Goal: Feedback & Contribution: Submit feedback/report problem

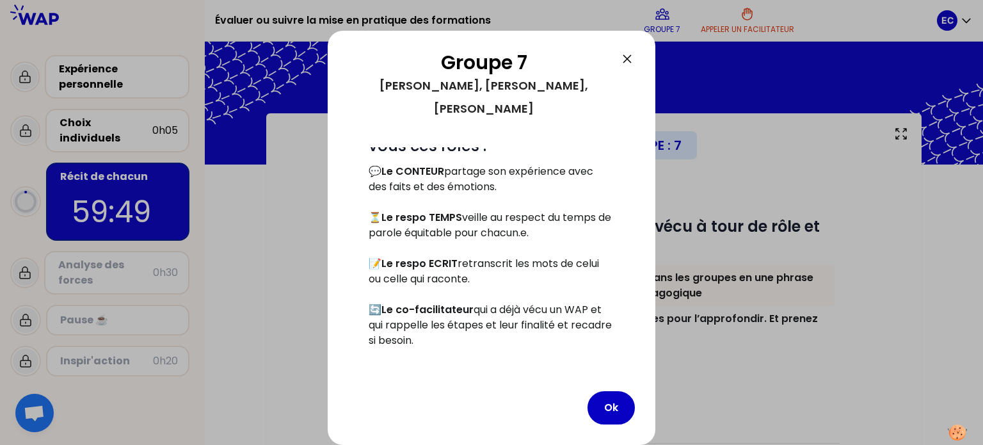
scroll to position [225, 0]
click at [612, 407] on button "Ok" at bounding box center [610, 407] width 47 height 33
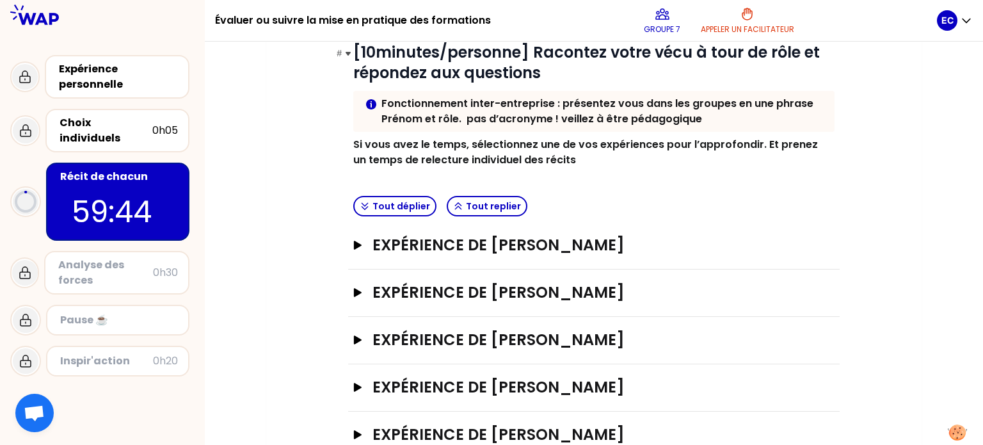
scroll to position [211, 0]
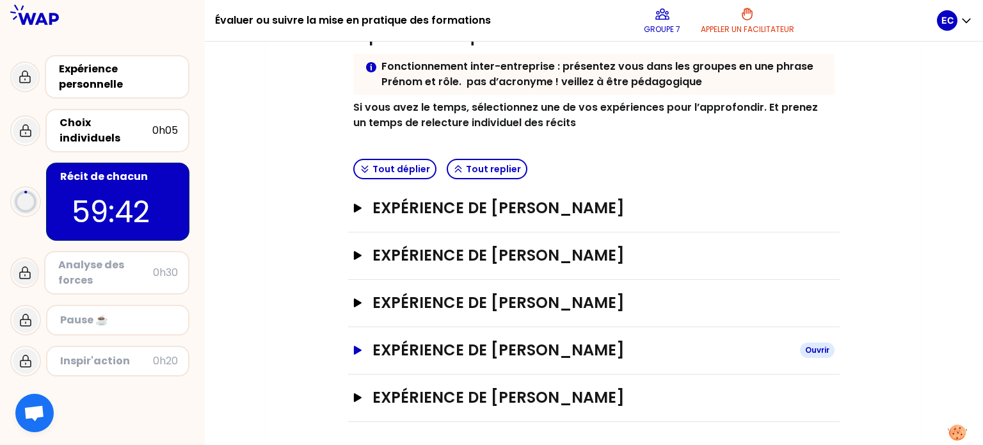
click at [353, 350] on icon "button" at bounding box center [357, 349] width 10 height 9
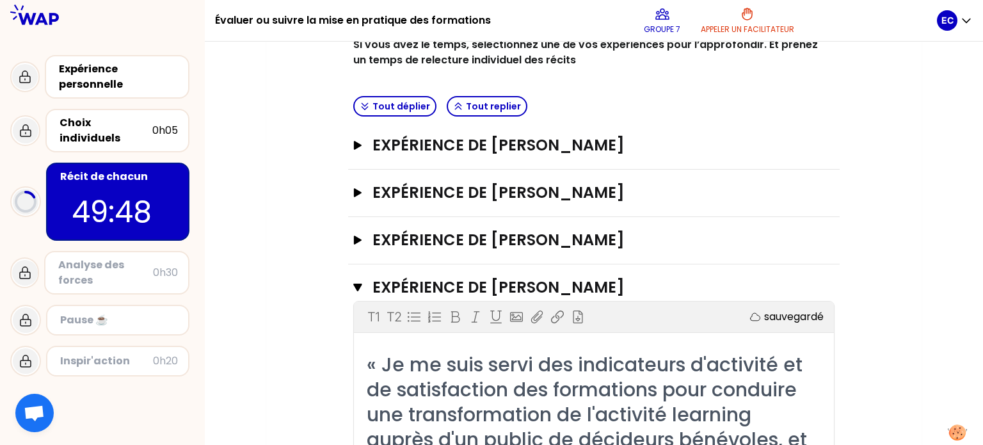
scroll to position [273, 0]
click at [361, 146] on icon "button" at bounding box center [357, 145] width 10 height 9
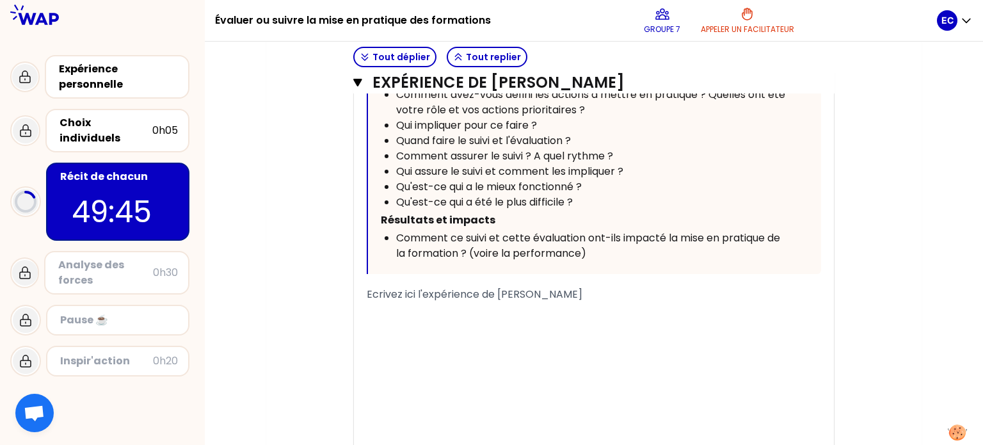
scroll to position [627, 0]
click at [468, 299] on span "Ecrivez ici l'expérience de Claudine Marguerite" at bounding box center [475, 293] width 216 height 15
click at [410, 299] on span "Ecrivez ici l'expérience de Claudine Marguerite" at bounding box center [475, 293] width 216 height 15
click at [366, 291] on div "« Suivi post-formation de la mise en pratique du feedback. Partage entre pairs …" at bounding box center [594, 153] width 480 height 593
click at [367, 289] on span "Ecrivez ici l'expérience de Claudine Marguerite" at bounding box center [475, 293] width 216 height 15
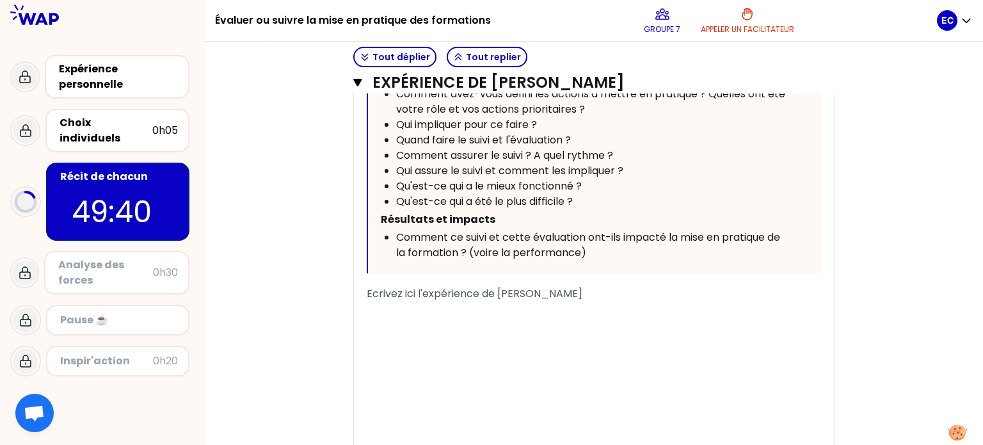
click at [376, 296] on span "Ecrivez ici l'expérience de Claudine Marguerite" at bounding box center [475, 293] width 216 height 15
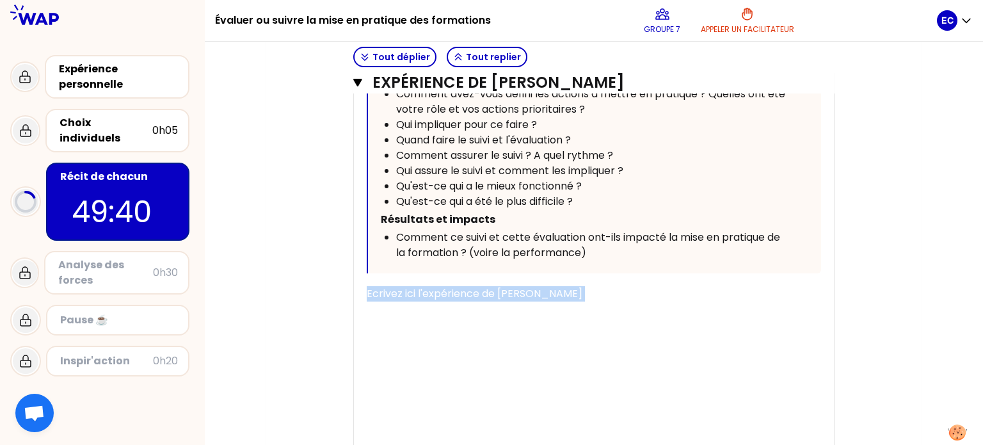
click at [376, 296] on span "Ecrivez ici l'expérience de Claudine Marguerite" at bounding box center [475, 293] width 216 height 15
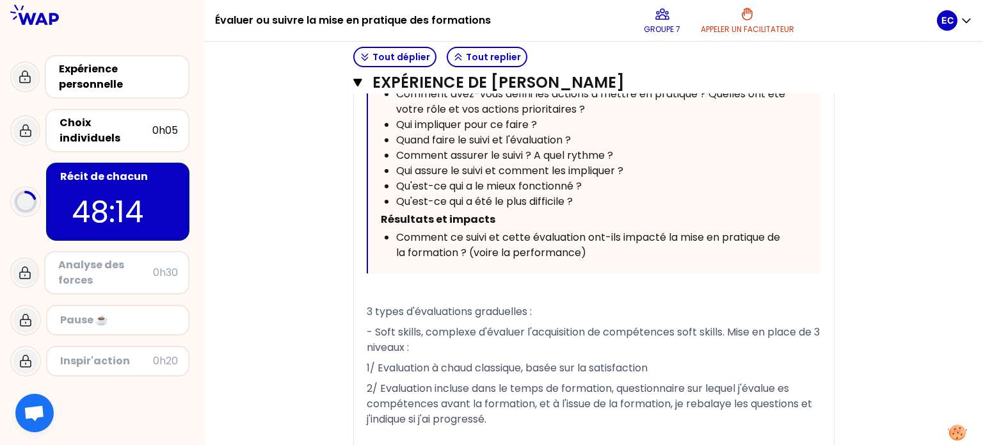
scroll to position [821, 0]
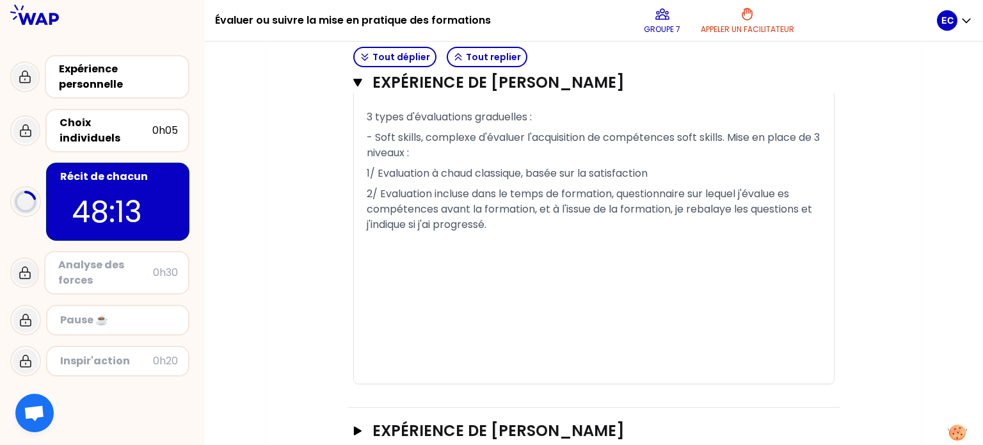
click at [511, 261] on div "﻿" at bounding box center [594, 262] width 454 height 15
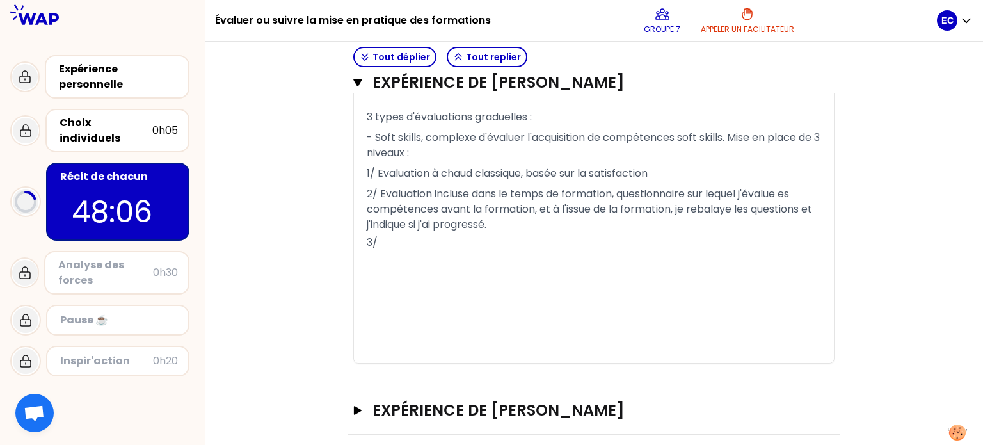
click at [534, 230] on p "2/ Evaluation incluse dans le temps de formation, questionnaire sur lequel j'év…" at bounding box center [594, 209] width 454 height 51
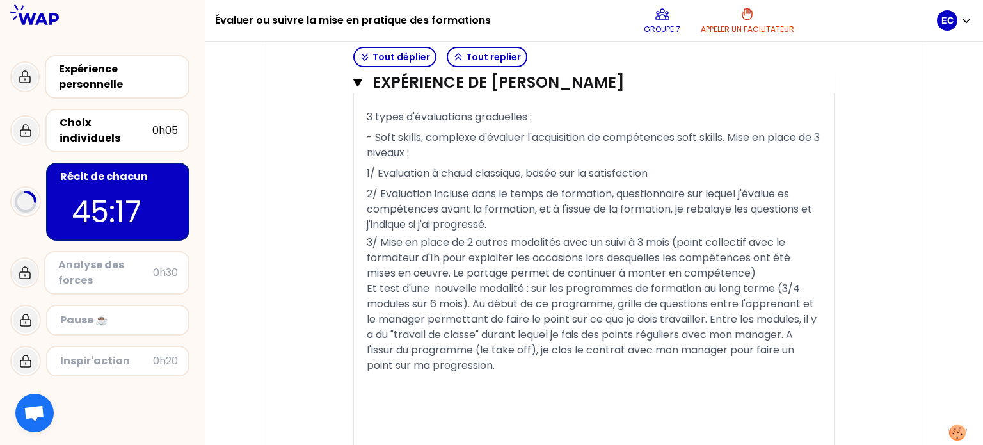
click at [402, 350] on span "Et test d'une nouvelle modalité : sur les programmes de formation au long terme…" at bounding box center [593, 326] width 452 height 91
click at [499, 363] on div "Et test d'une nouvelle modalité : sur les programmes de formation au long terme…" at bounding box center [594, 327] width 454 height 92
click at [538, 226] on p "2/ Evaluation incluse dans le temps de formation, questionnaire sur lequel j'év…" at bounding box center [594, 209] width 454 height 51
click at [789, 263] on span "3/ Mise en place de 2 autres modalités avec un suivi à 3 mois (point collectif …" at bounding box center [580, 257] width 426 height 45
click at [789, 274] on div "3/ Mise en place de 2 autres modalités avec un suivi à 3 mois (point collectif …" at bounding box center [594, 258] width 454 height 46
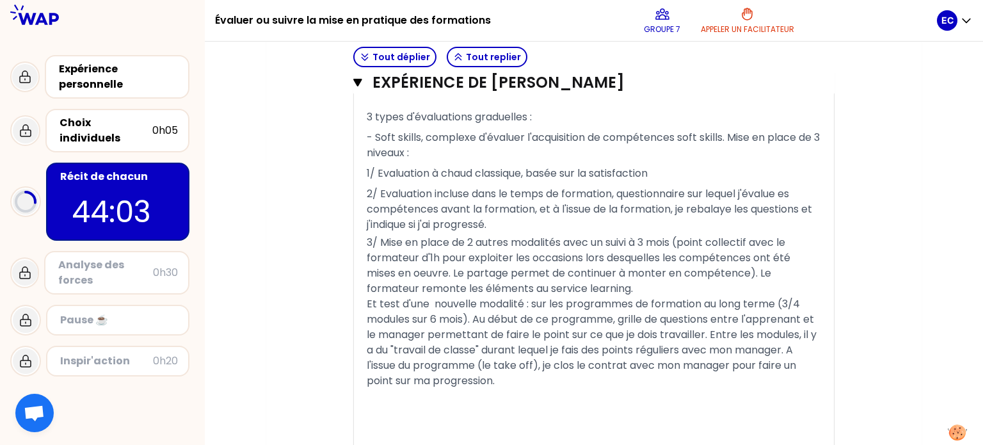
click at [415, 289] on span "3/ Mise en place de 2 autres modalités avec un suivi à 3 mois (point collectif …" at bounding box center [580, 265] width 426 height 61
click at [809, 286] on div "3/ Mise en place de 2 autres modalités avec un suivi à 3 mois (point collectif …" at bounding box center [594, 265] width 454 height 61
click at [522, 371] on div "Et test d'une nouvelle modalité : sur les programmes de formation au long terme…" at bounding box center [594, 342] width 454 height 92
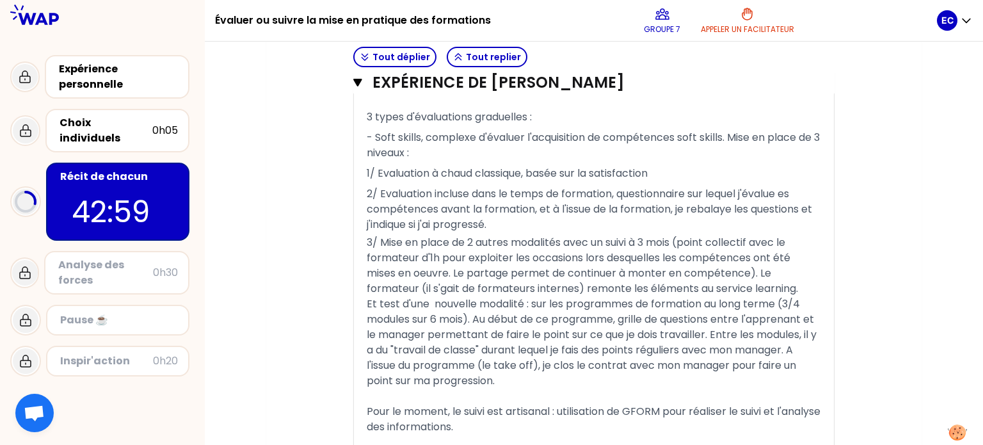
scroll to position [1018, 0]
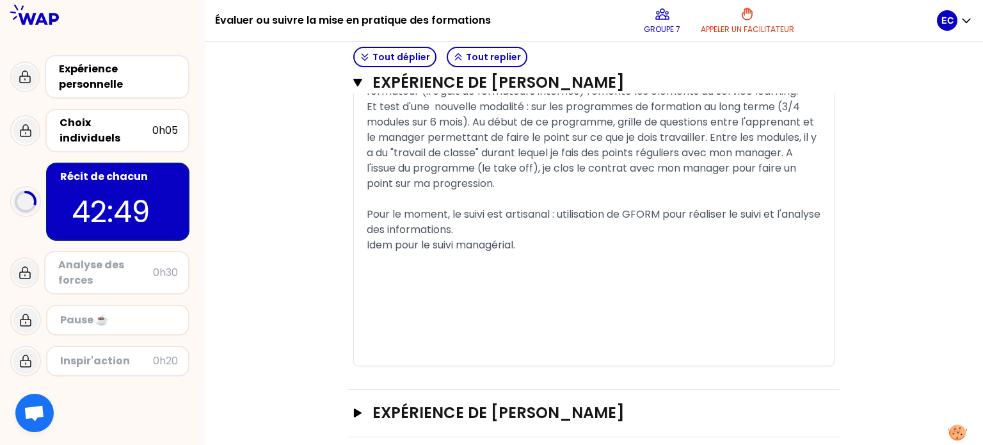
click at [409, 228] on span "Pour le moment, le suivi est artisanal : utilisation de GFORM pour réaliser le …" at bounding box center [595, 222] width 456 height 30
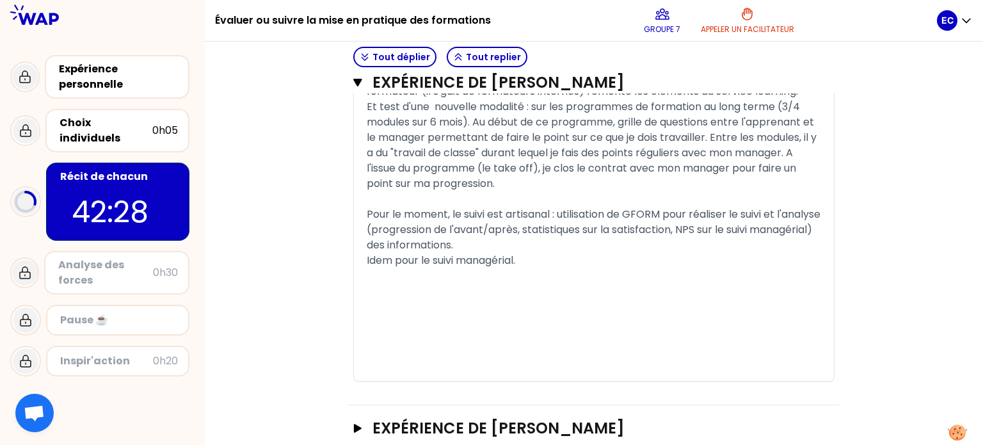
click at [542, 272] on div "﻿" at bounding box center [594, 275] width 454 height 15
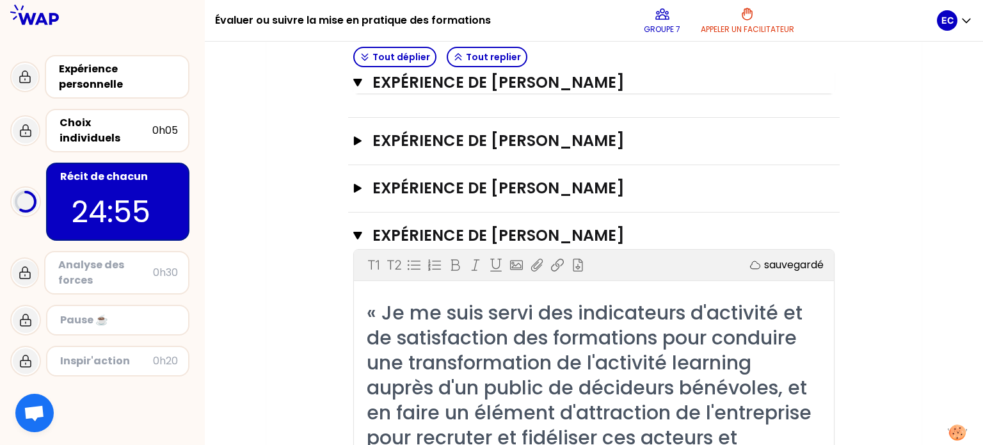
scroll to position [1305, 0]
click at [358, 184] on icon "button" at bounding box center [357, 188] width 10 height 9
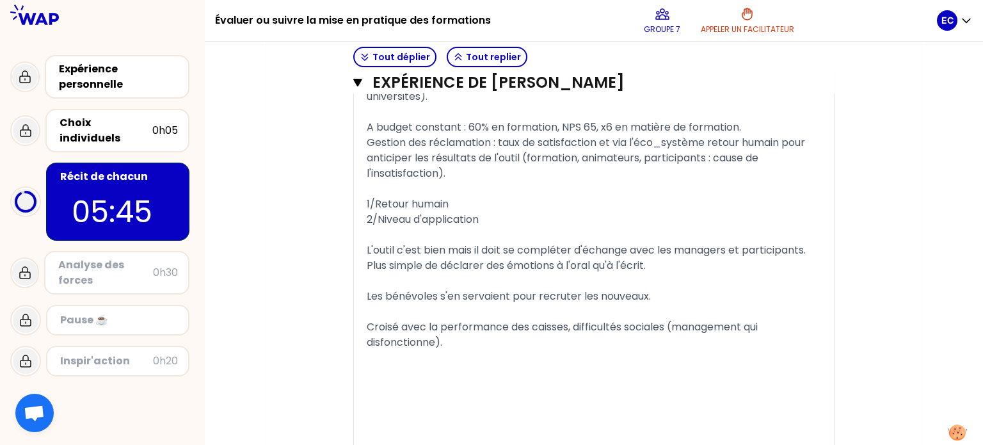
scroll to position [3526, 0]
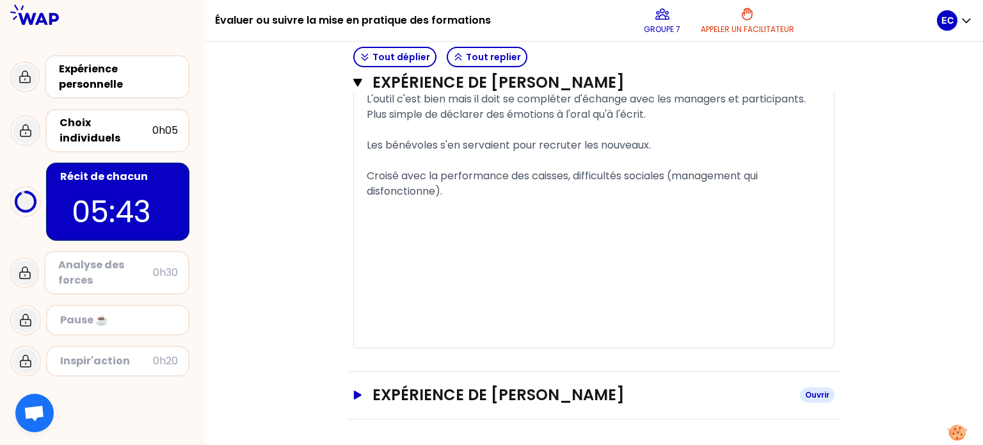
click at [356, 399] on icon "button" at bounding box center [357, 394] width 10 height 9
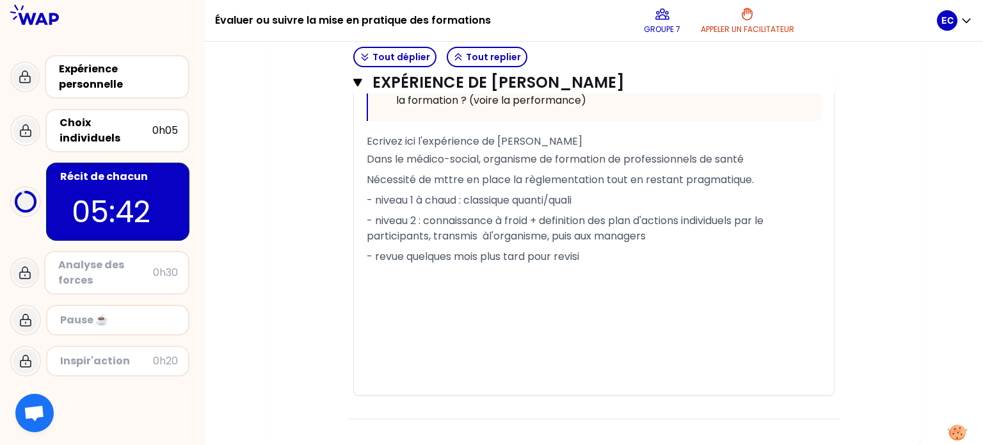
scroll to position [4306, 0]
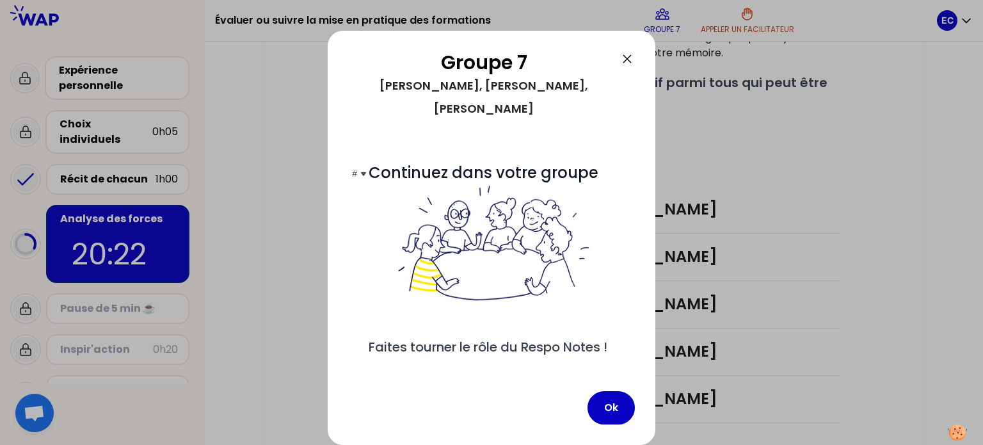
scroll to position [26, 0]
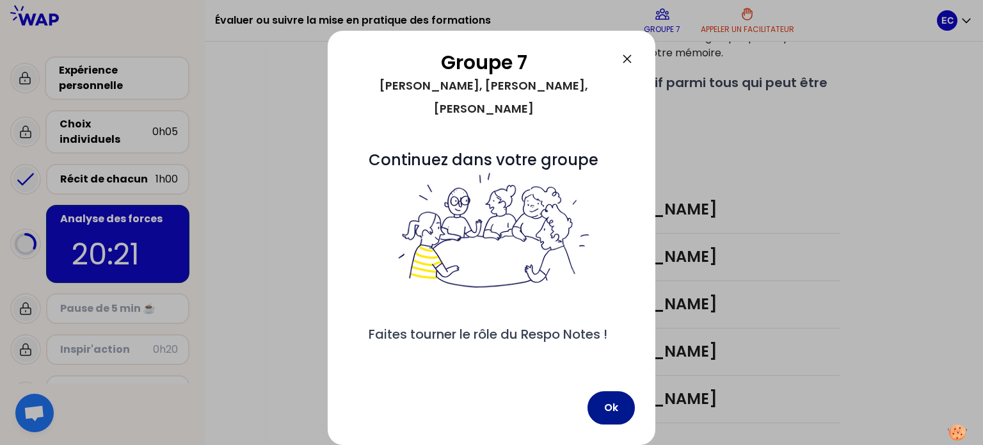
click at [606, 407] on button "Ok" at bounding box center [610, 407] width 47 height 33
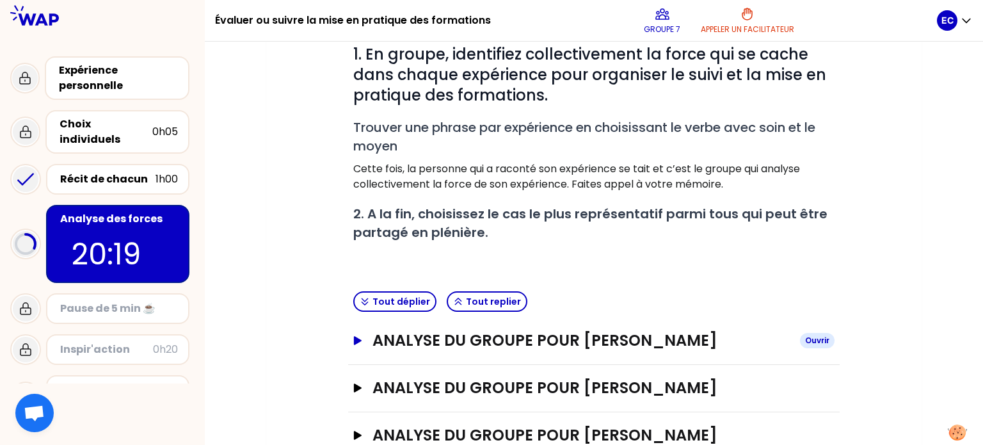
scroll to position [303, 0]
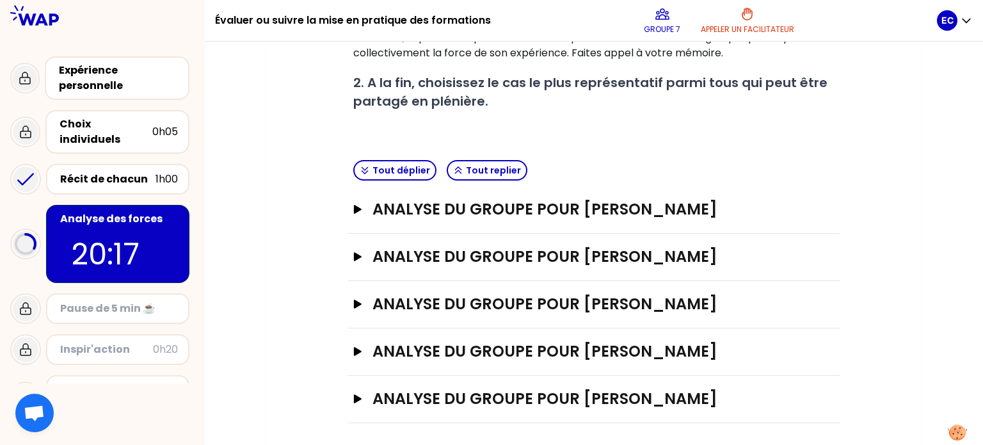
click at [352, 211] on div "analyse du groupe pour Claudine Marguerite Ouvrir" at bounding box center [593, 209] width 491 height 47
click at [358, 207] on icon "button" at bounding box center [358, 209] width 8 height 9
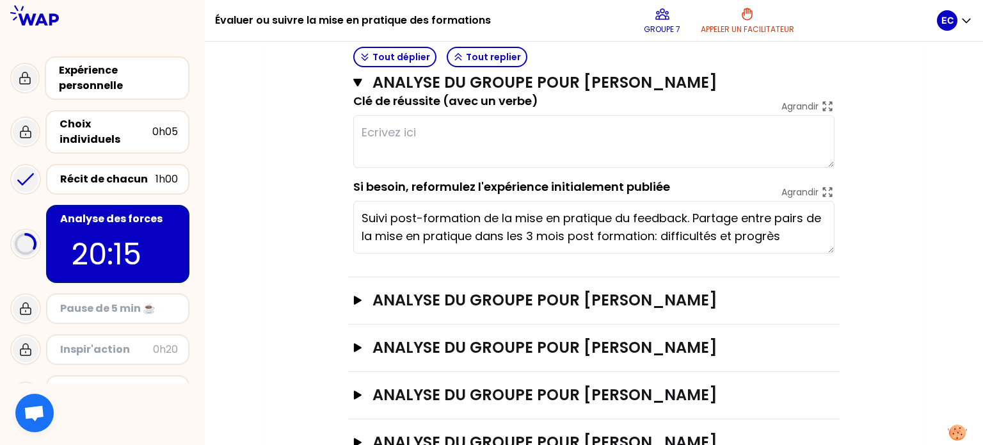
scroll to position [510, 0]
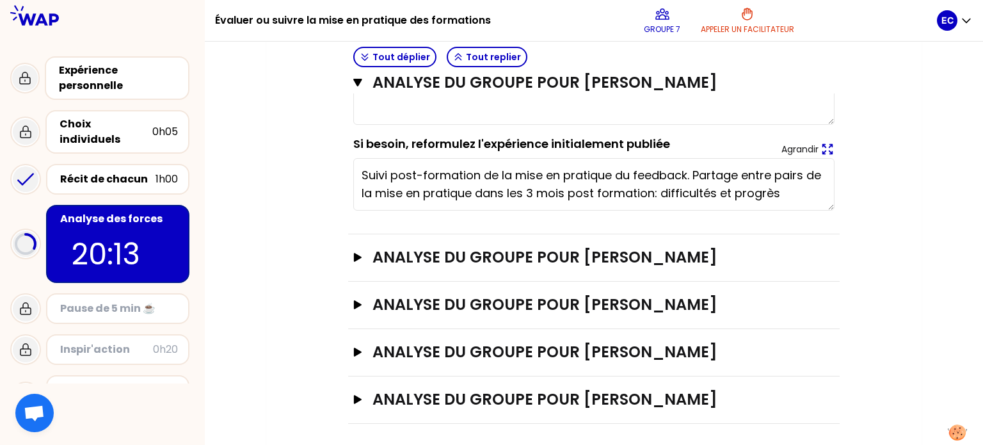
click at [815, 143] on p "Agrandir" at bounding box center [799, 149] width 37 height 13
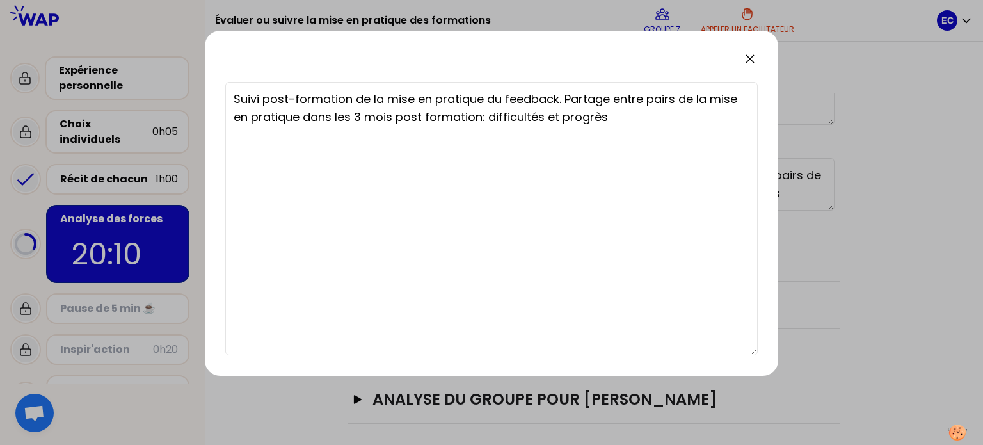
click at [756, 53] on icon at bounding box center [749, 58] width 15 height 15
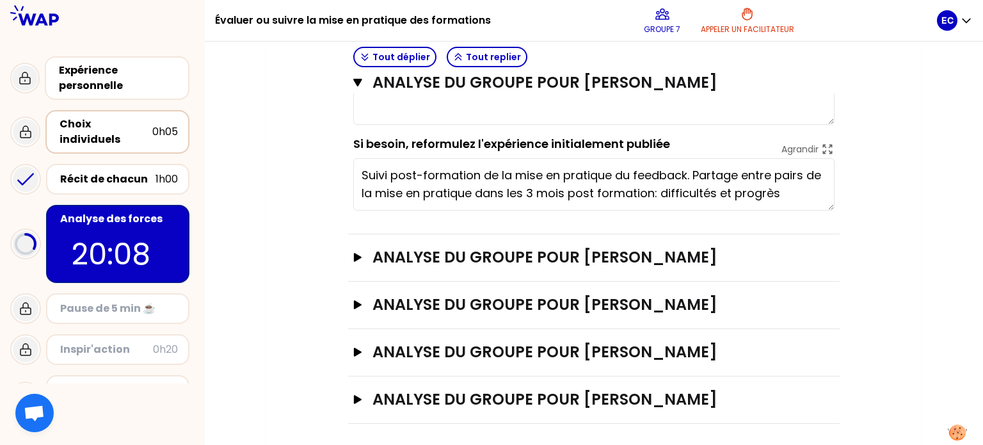
click at [94, 120] on div "Choix individuels" at bounding box center [105, 131] width 93 height 31
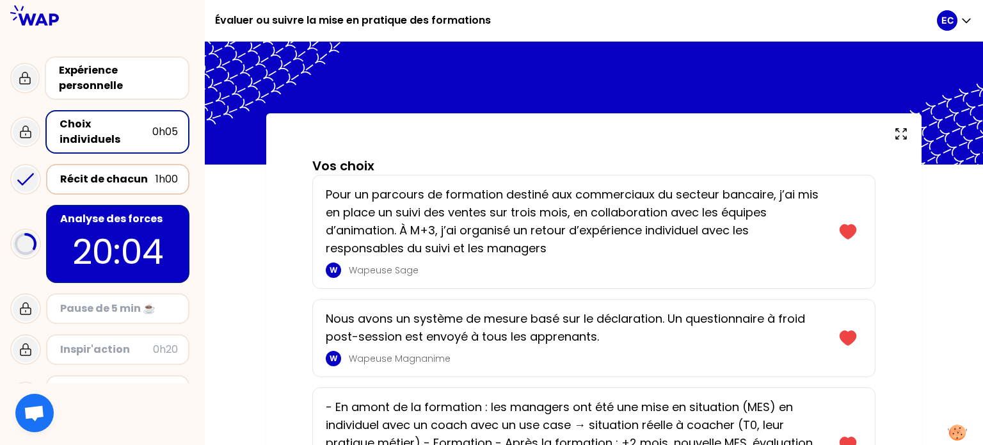
click at [90, 171] on div "Récit de chacun" at bounding box center [107, 178] width 95 height 15
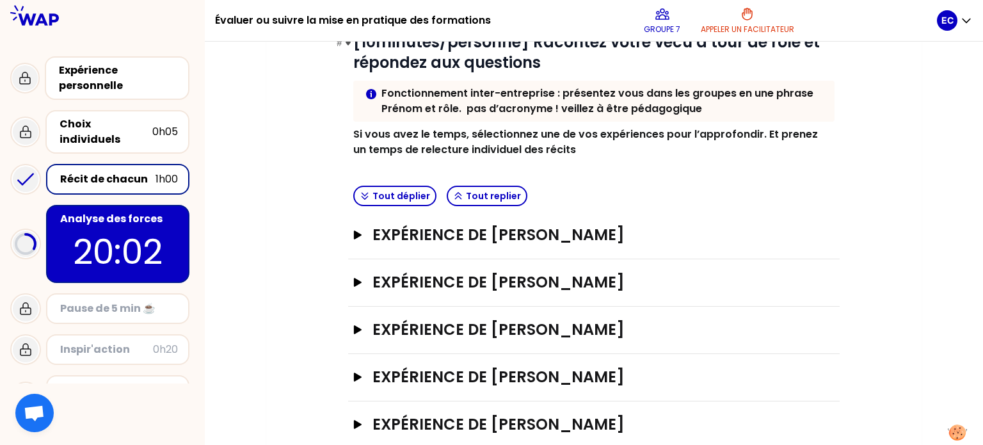
scroll to position [211, 0]
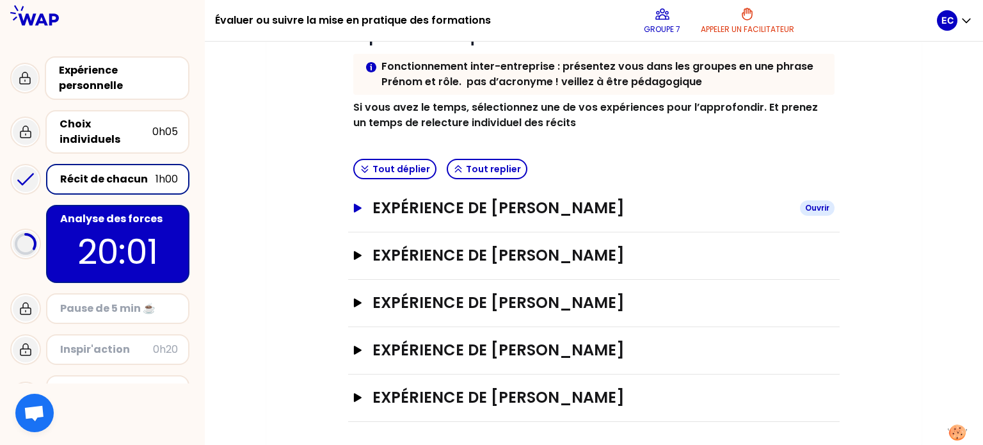
click at [357, 210] on icon "button" at bounding box center [357, 207] width 10 height 9
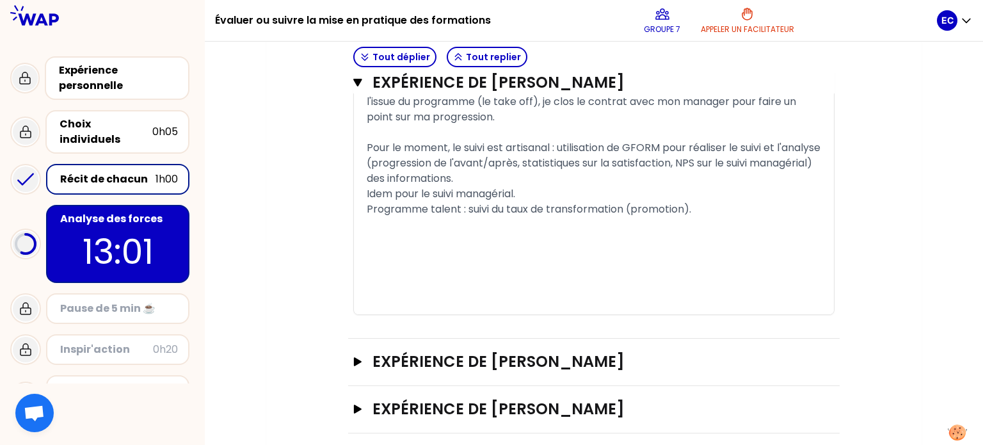
scroll to position [1191, 0]
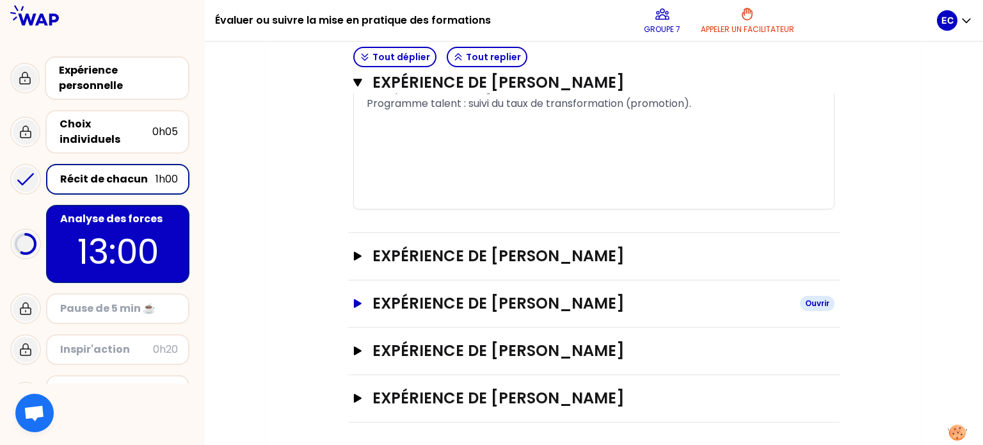
click at [358, 299] on icon "button" at bounding box center [358, 303] width 8 height 9
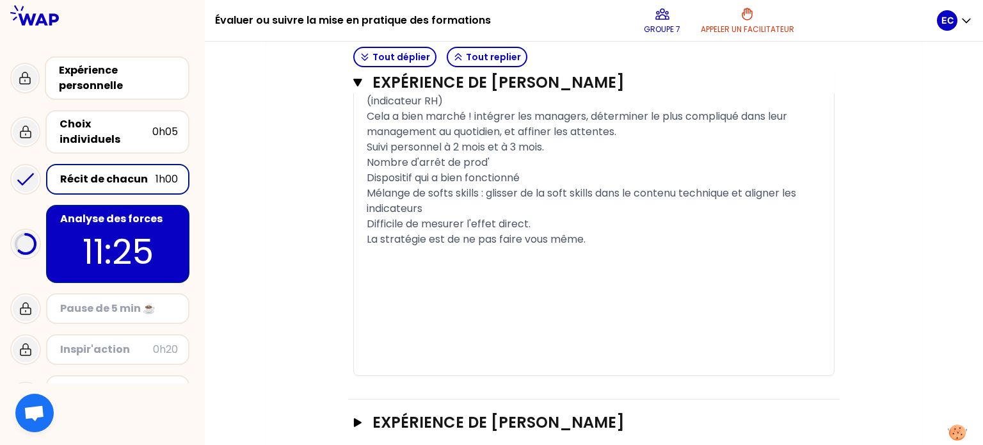
scroll to position [2318, 0]
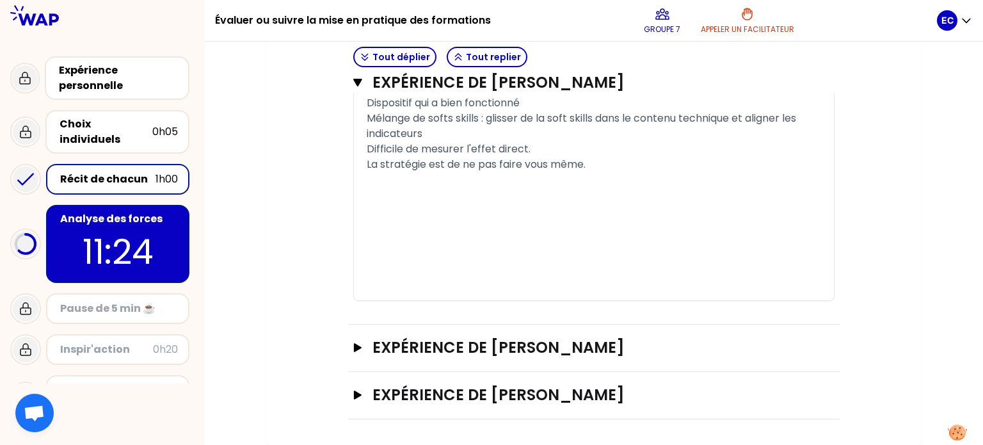
click at [348, 388] on div "Expérience de [PERSON_NAME]" at bounding box center [593, 395] width 491 height 47
click at [353, 393] on icon "button" at bounding box center [357, 394] width 10 height 9
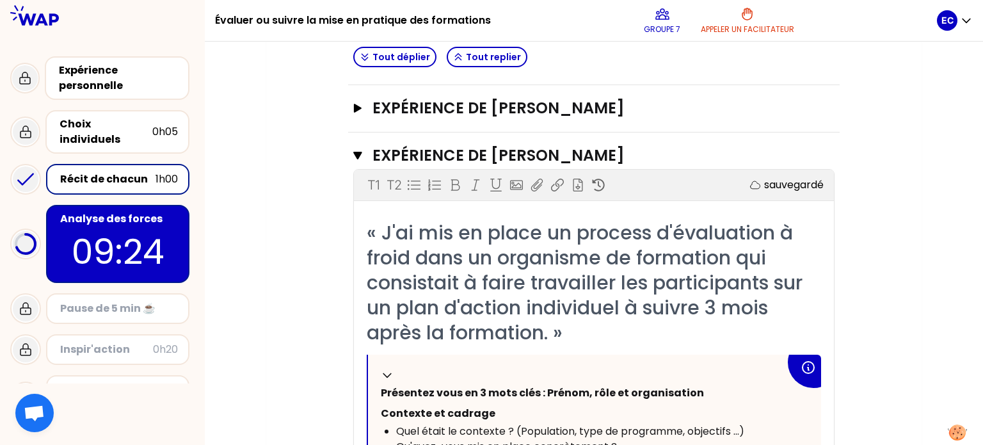
scroll to position [2481, 0]
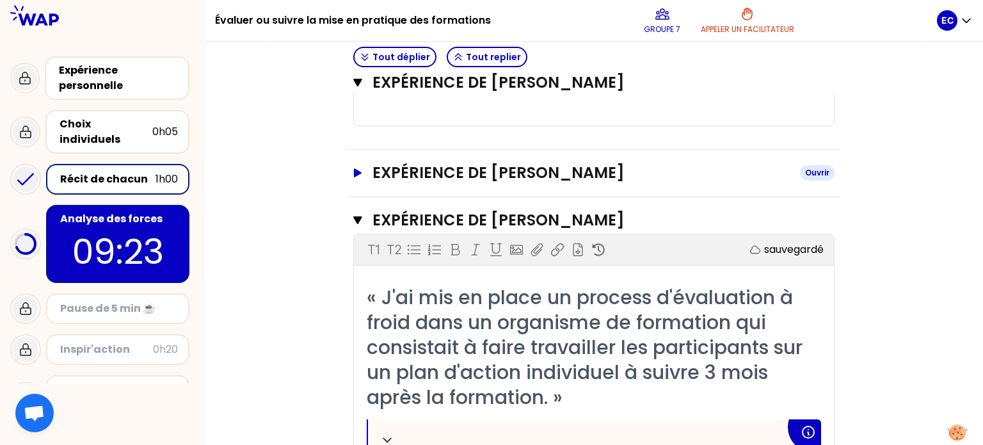
click at [361, 177] on icon "button" at bounding box center [357, 172] width 10 height 9
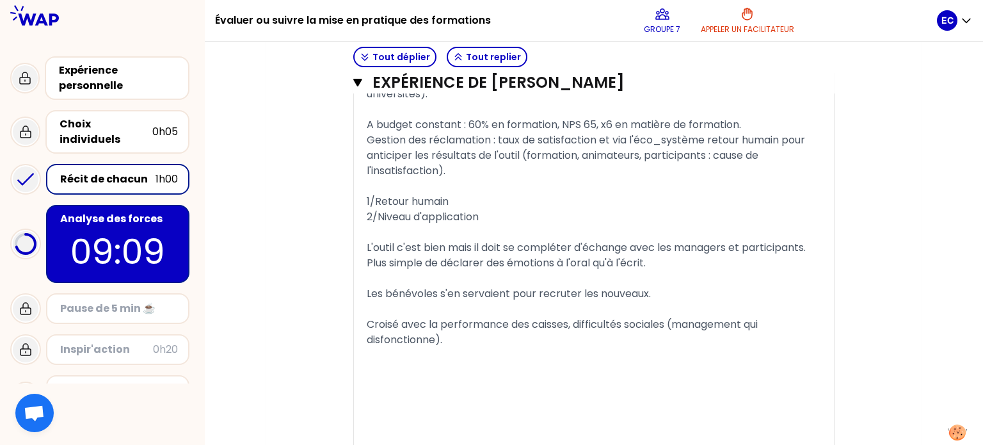
scroll to position [3367, 0]
click at [358, 81] on icon "button" at bounding box center [357, 83] width 8 height 8
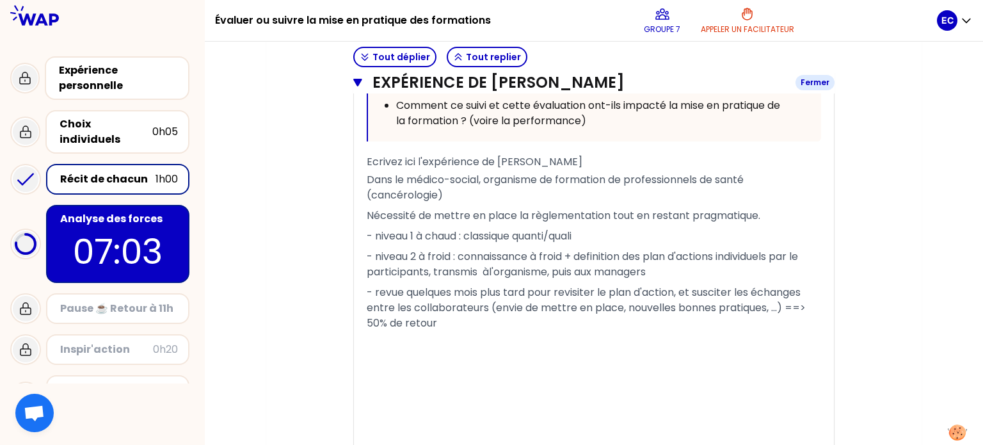
click at [359, 84] on icon "button" at bounding box center [357, 82] width 9 height 10
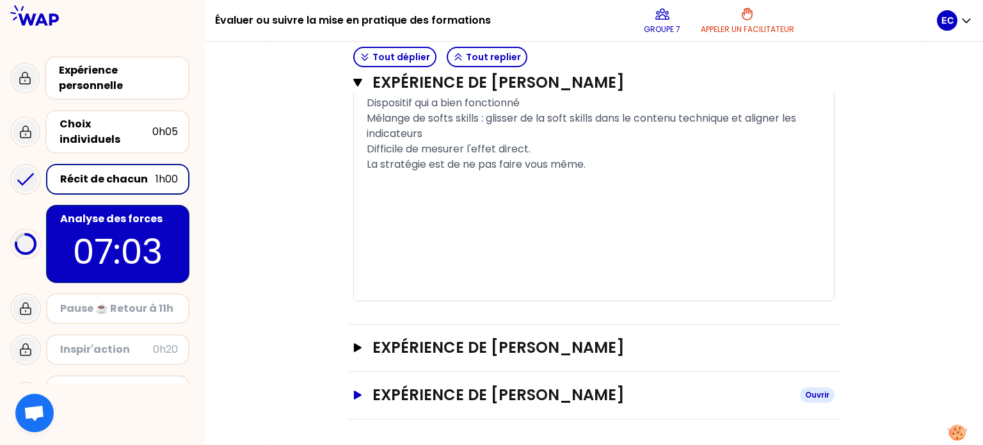
scroll to position [2318, 0]
click at [353, 79] on icon "button" at bounding box center [357, 83] width 8 height 8
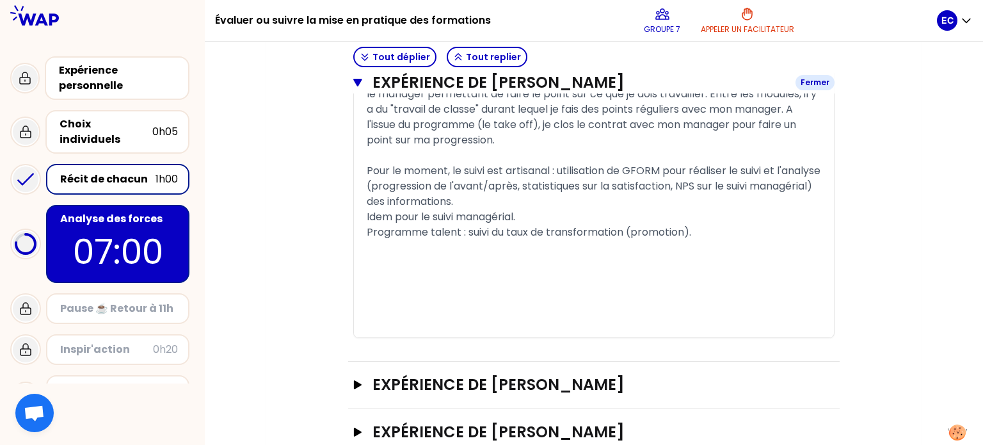
click at [356, 81] on icon "button" at bounding box center [357, 83] width 8 height 8
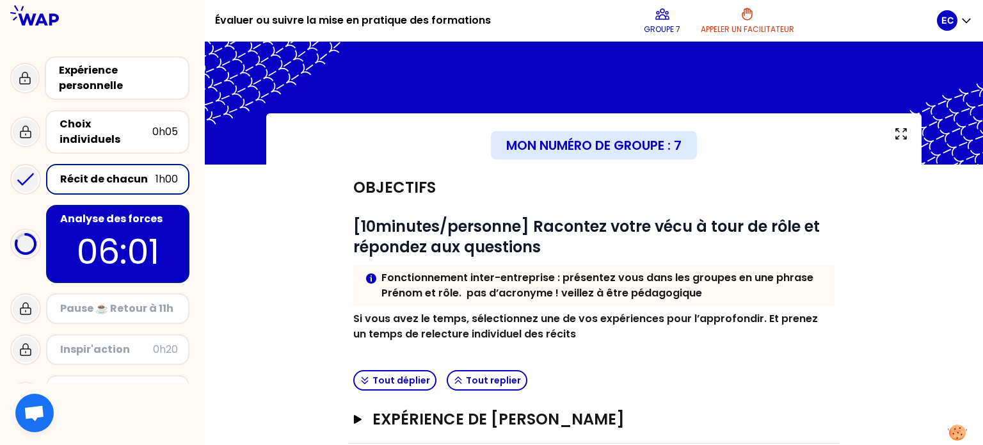
scroll to position [211, 0]
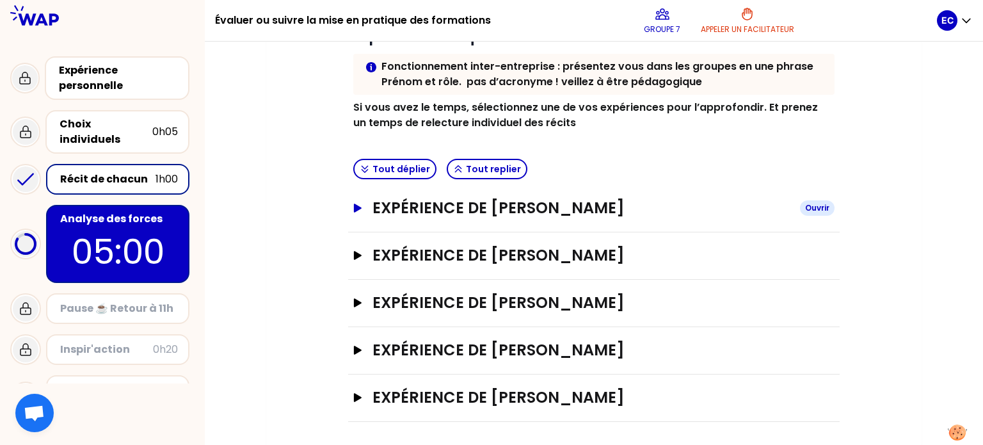
click at [354, 215] on button "Expérience de [PERSON_NAME]" at bounding box center [593, 208] width 481 height 20
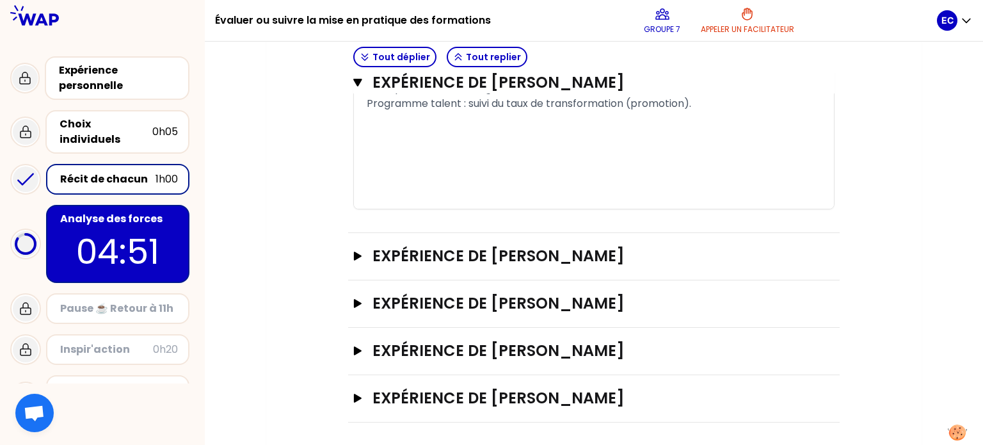
scroll to position [1190, 0]
click at [376, 341] on h3 "Expérience de [PERSON_NAME]" at bounding box center [580, 351] width 417 height 20
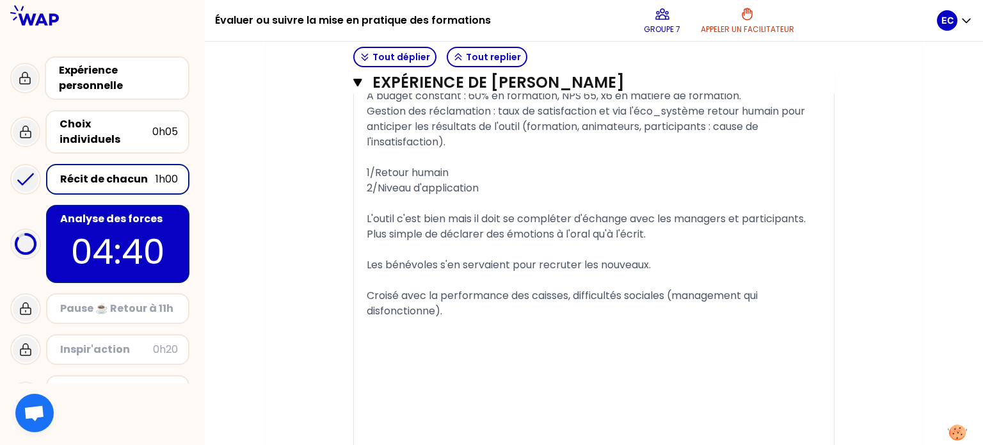
scroll to position [2295, 0]
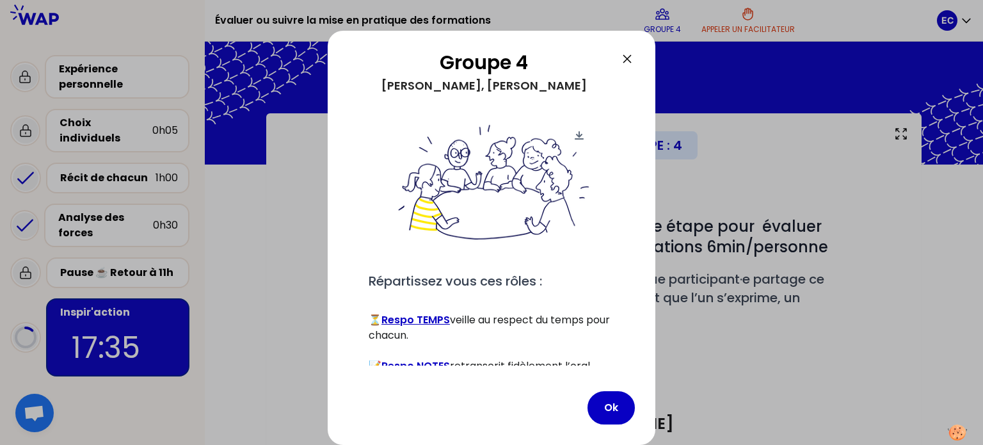
scroll to position [103, 0]
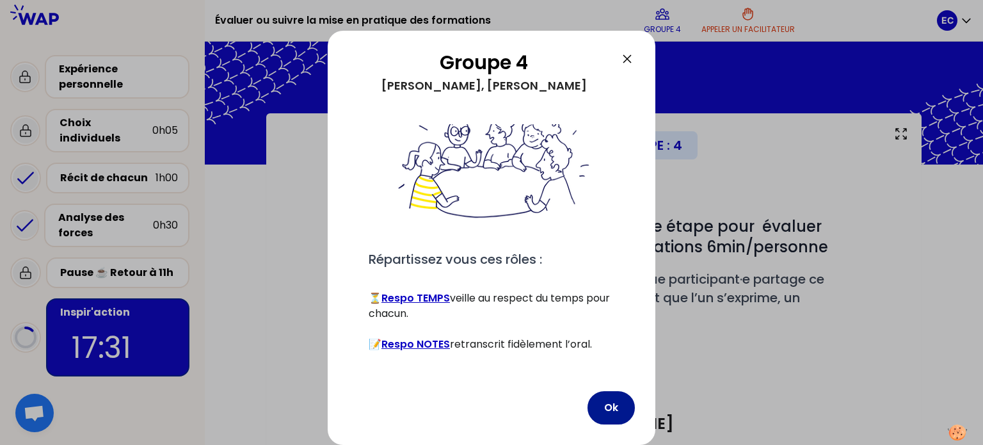
click at [610, 411] on button "Ok" at bounding box center [610, 407] width 47 height 33
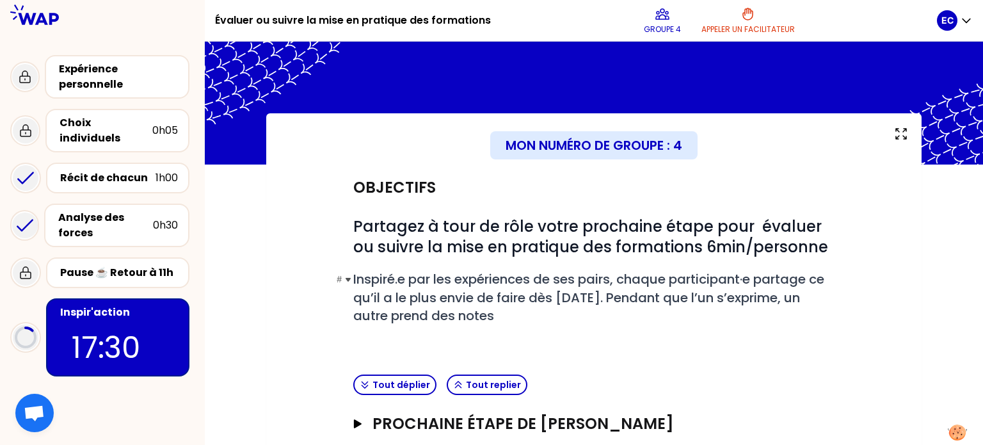
scroll to position [121, 0]
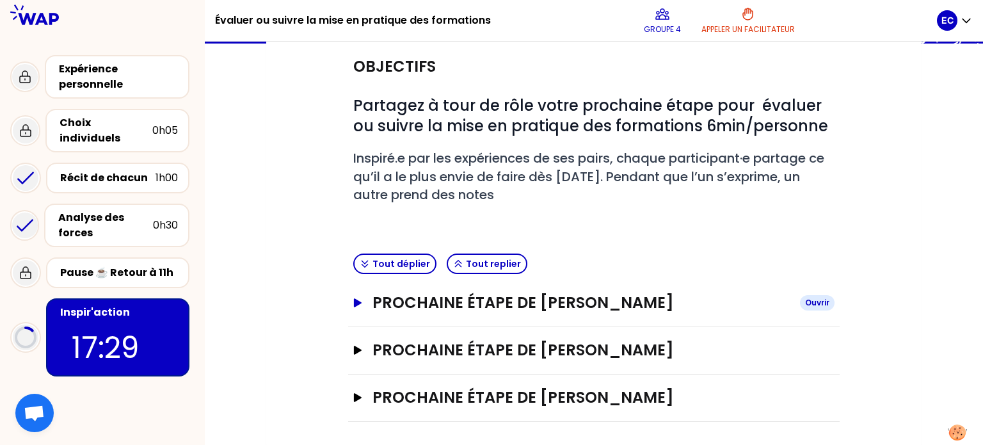
click at [357, 294] on button "Prochaine étape de [PERSON_NAME]" at bounding box center [593, 302] width 481 height 20
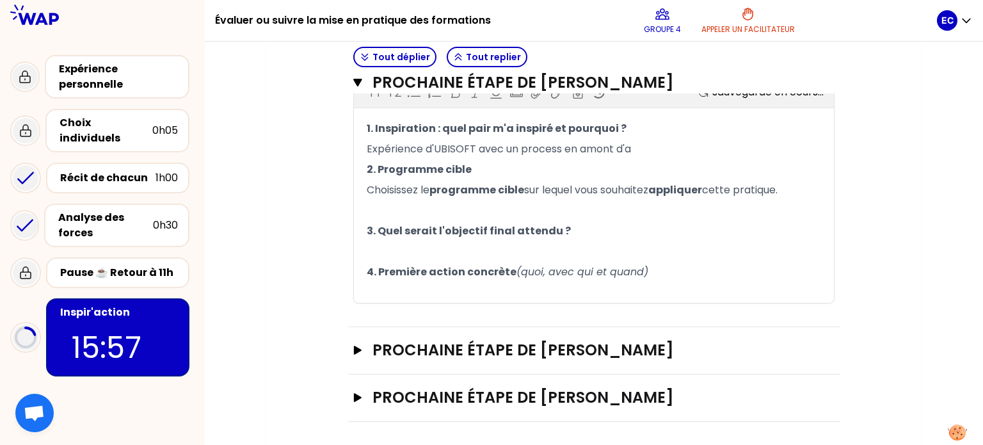
scroll to position [108, 0]
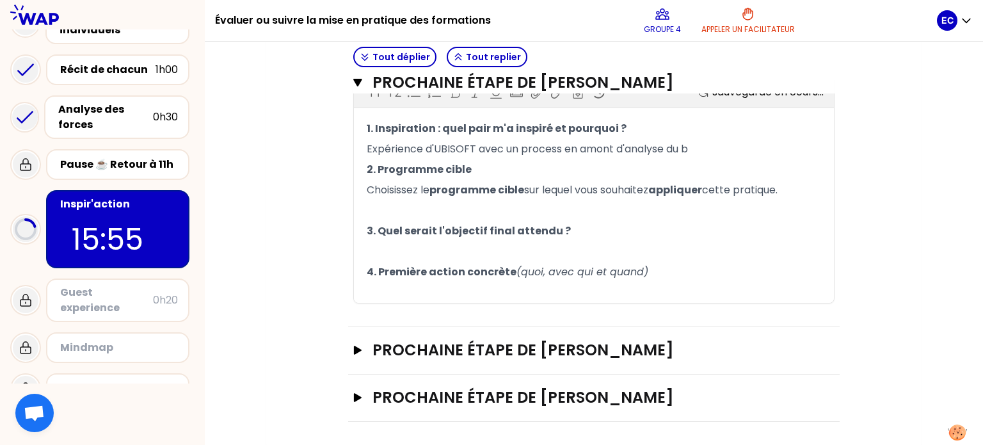
click at [99, 225] on p "15:55" at bounding box center [118, 239] width 92 height 45
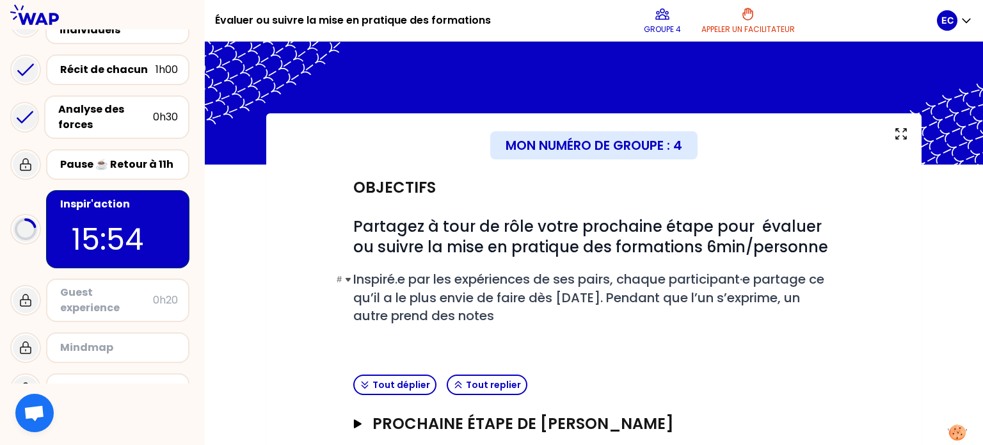
scroll to position [121, 0]
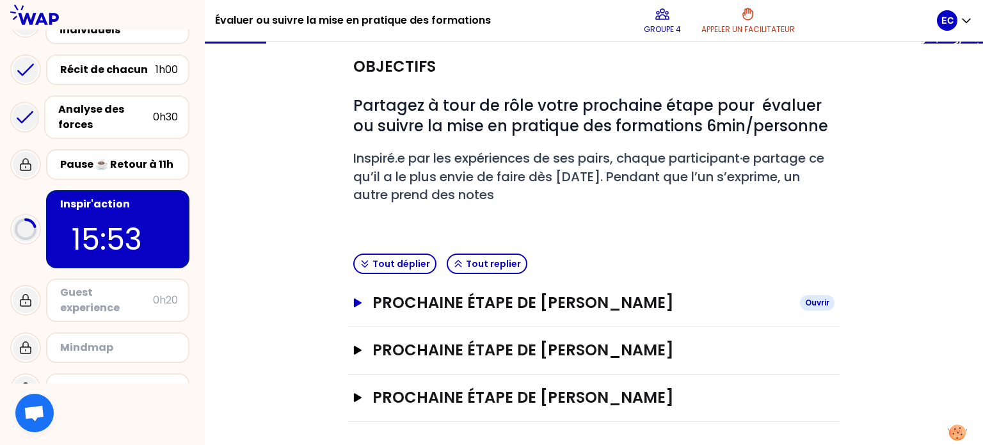
click at [353, 306] on button "Prochaine étape de [PERSON_NAME]" at bounding box center [593, 302] width 481 height 20
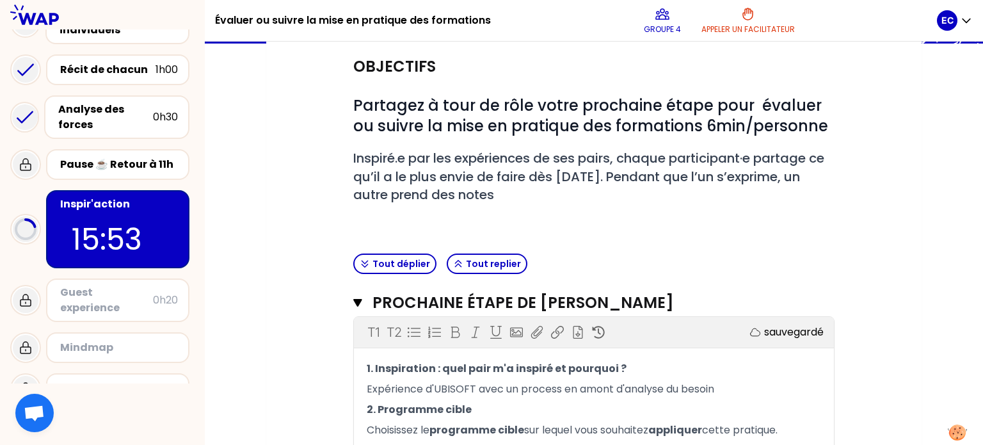
scroll to position [361, 0]
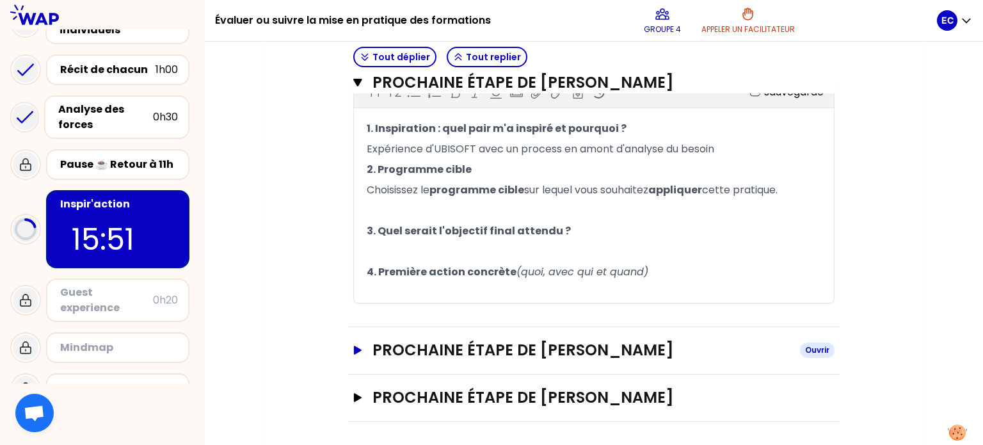
click at [358, 345] on icon "button" at bounding box center [358, 349] width 8 height 9
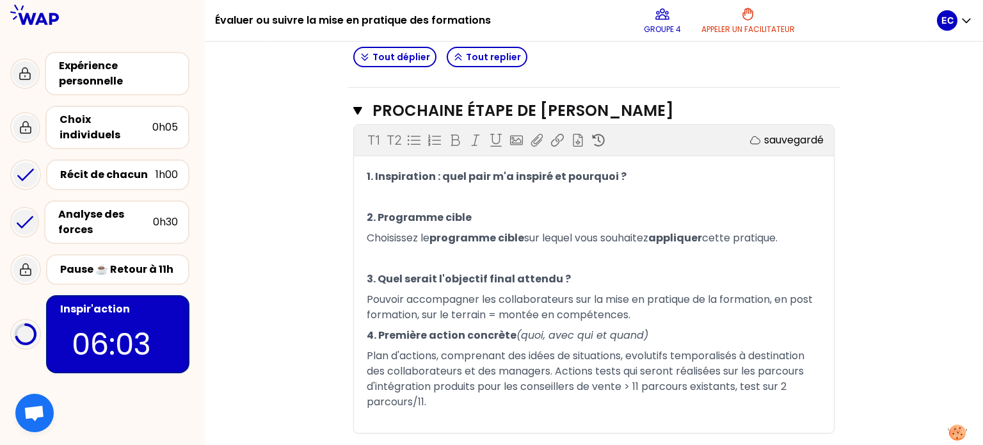
scroll to position [713, 0]
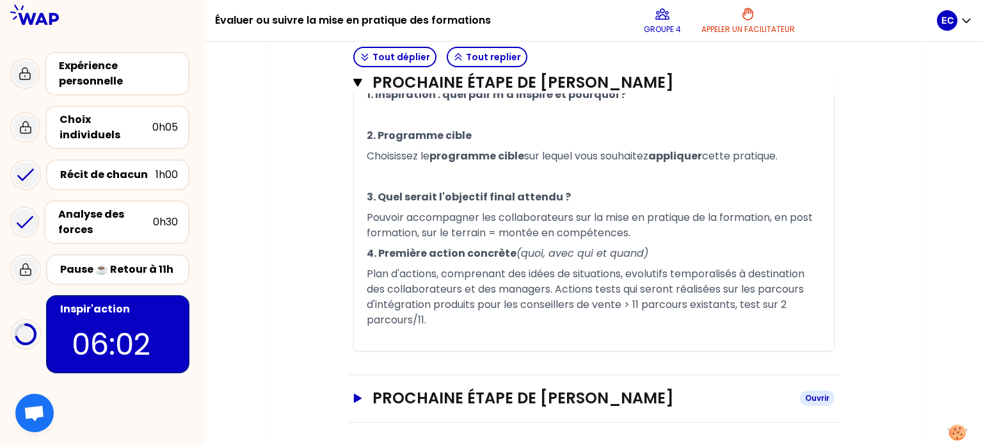
click at [370, 388] on button "Prochaine étape de [PERSON_NAME]" at bounding box center [593, 398] width 481 height 20
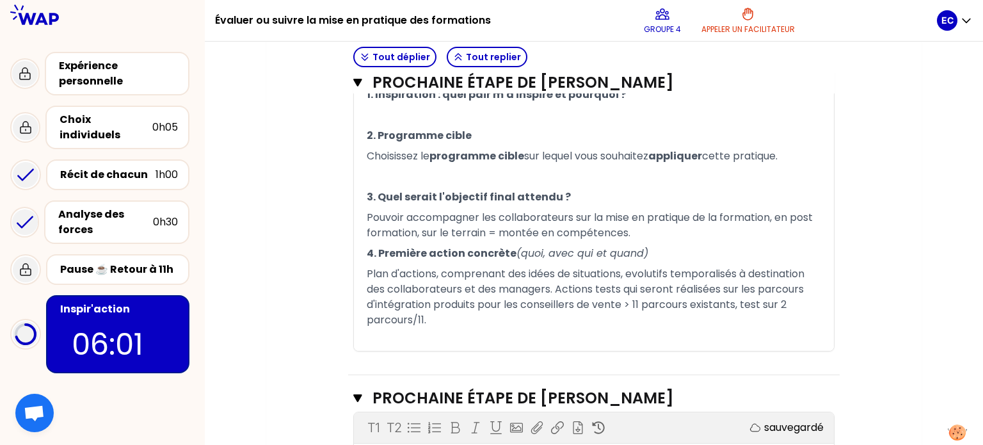
scroll to position [998, 0]
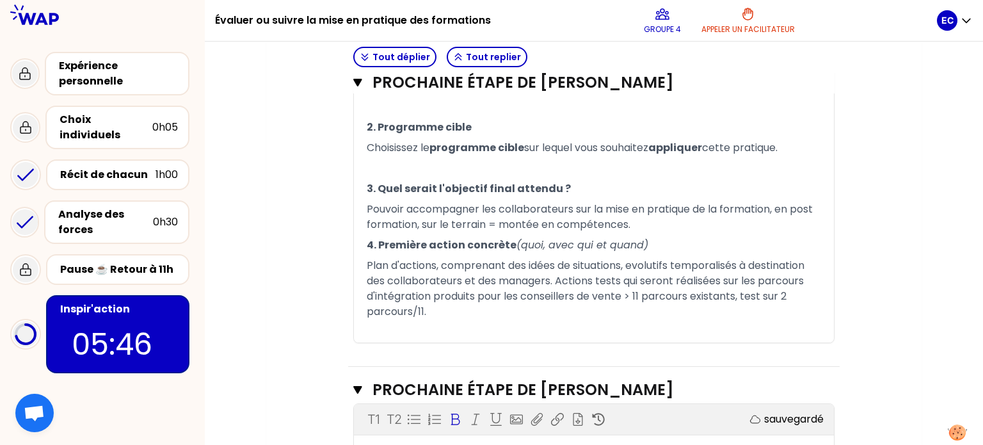
click at [440, 243] on span "4. Première action concrète" at bounding box center [442, 244] width 150 height 15
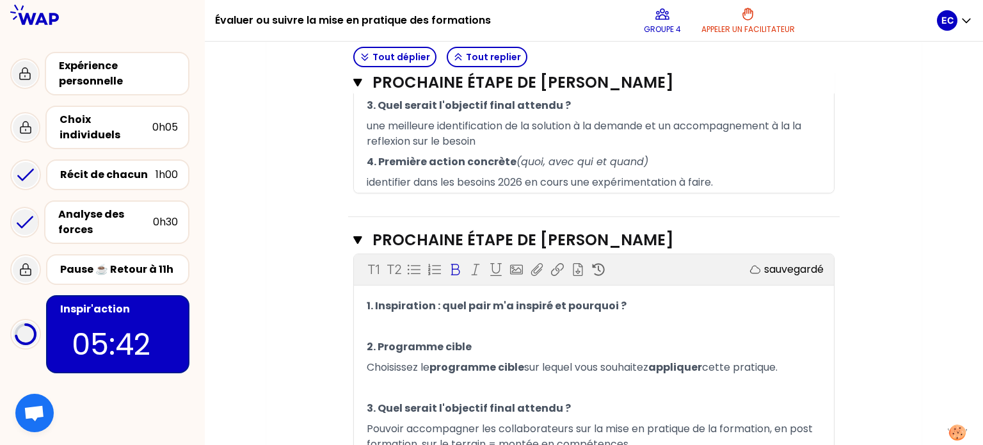
scroll to position [504, 0]
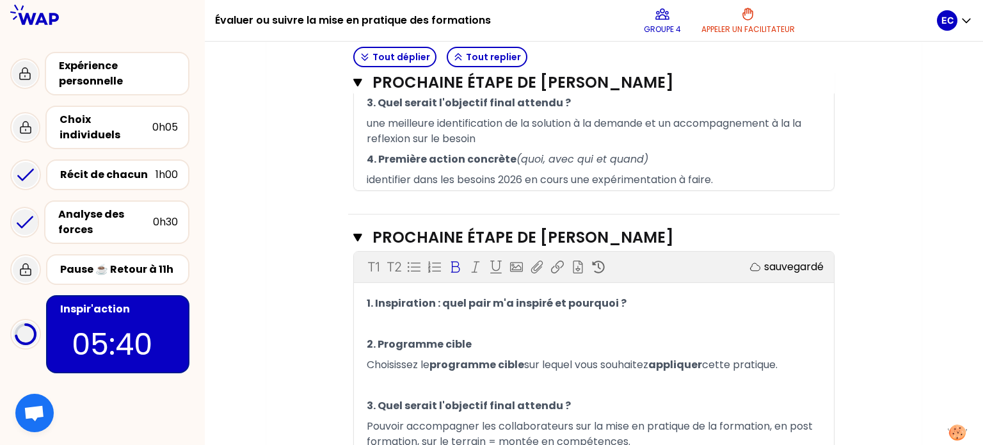
click at [500, 314] on p "﻿" at bounding box center [594, 323] width 454 height 20
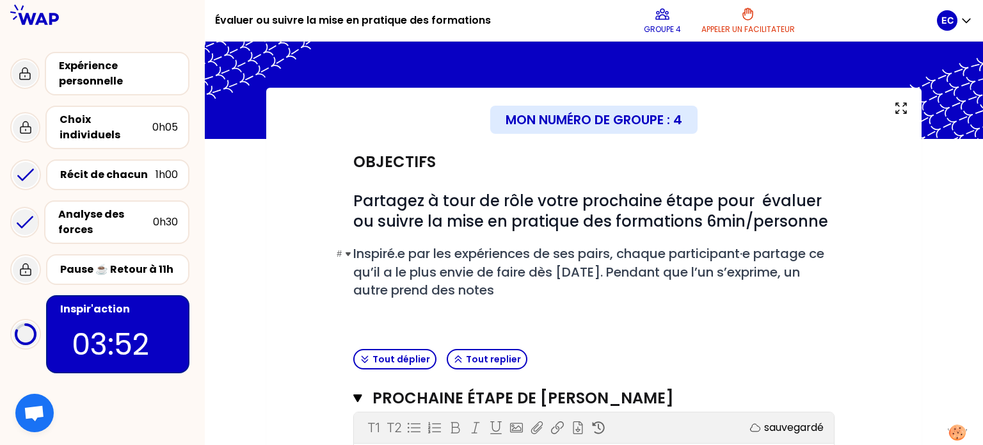
scroll to position [27, 0]
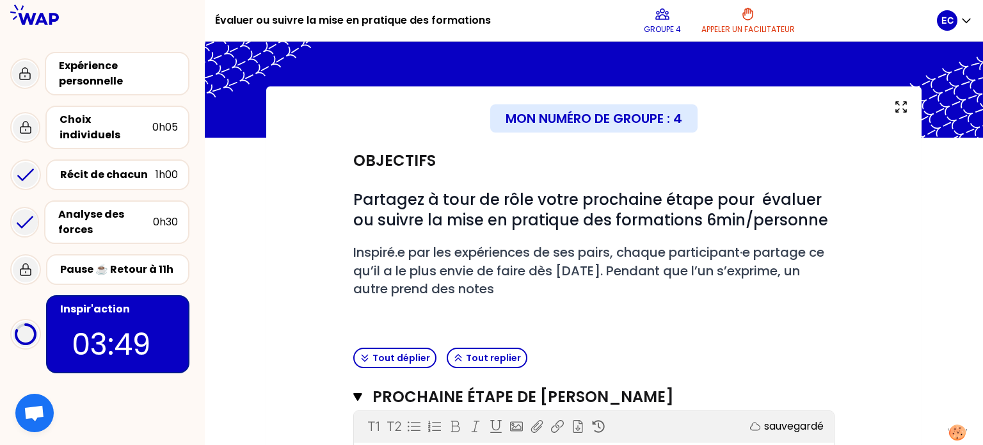
click at [117, 323] on p "03:49" at bounding box center [118, 344] width 92 height 45
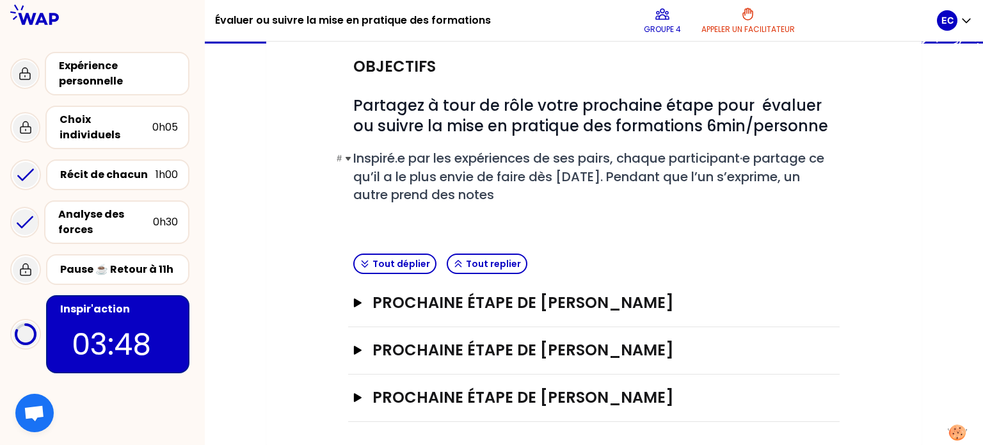
scroll to position [121, 0]
click at [362, 350] on icon "button" at bounding box center [357, 349] width 10 height 9
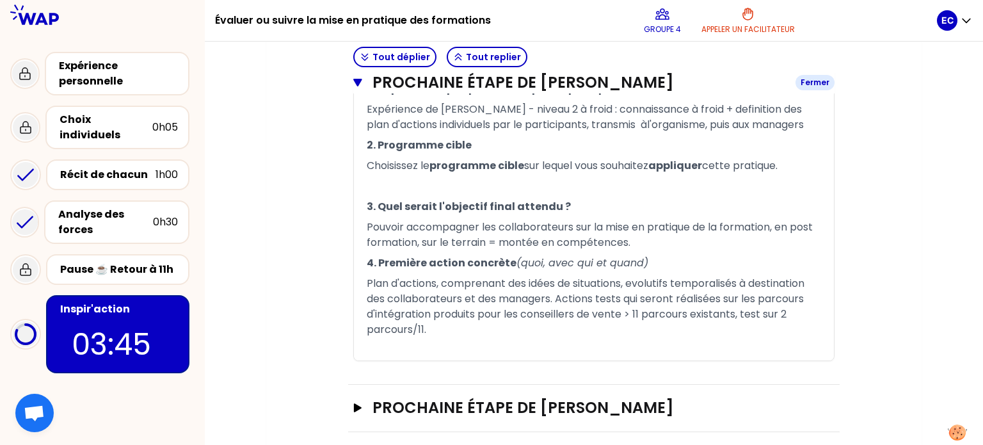
scroll to position [404, 0]
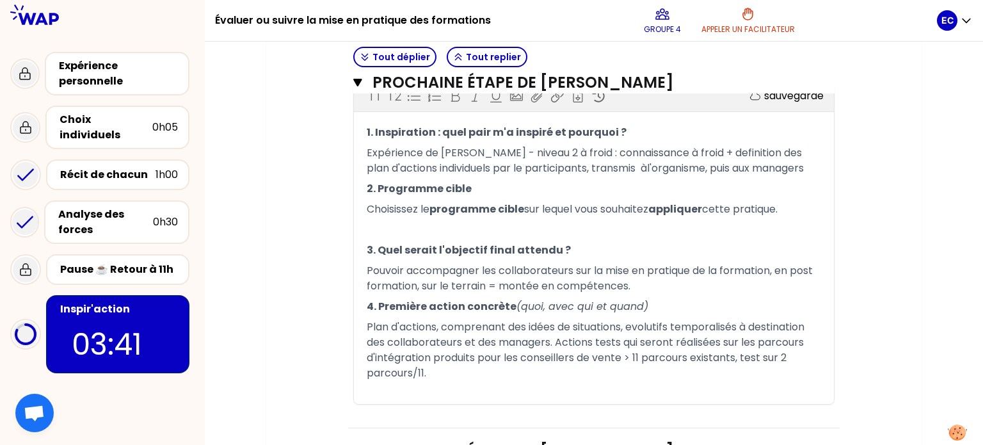
click at [484, 153] on span "Expérience de Pauline - niveau 2 à froid : connaissance à froid + definition de…" at bounding box center [586, 160] width 438 height 30
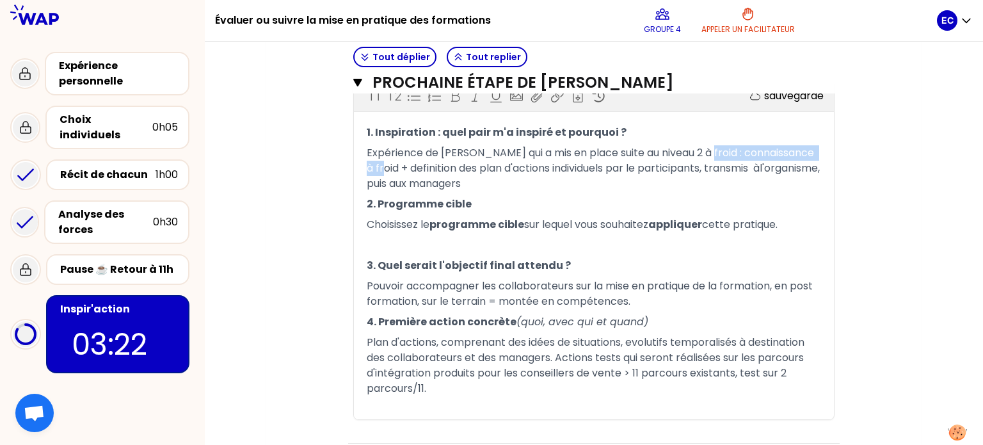
drag, startPoint x: 701, startPoint y: 152, endPoint x: 376, endPoint y: 164, distance: 325.8
click at [376, 164] on span "Expérience de Pauline qui a mis en place suite au niveau 2 à froid : connaissan…" at bounding box center [594, 167] width 455 height 45
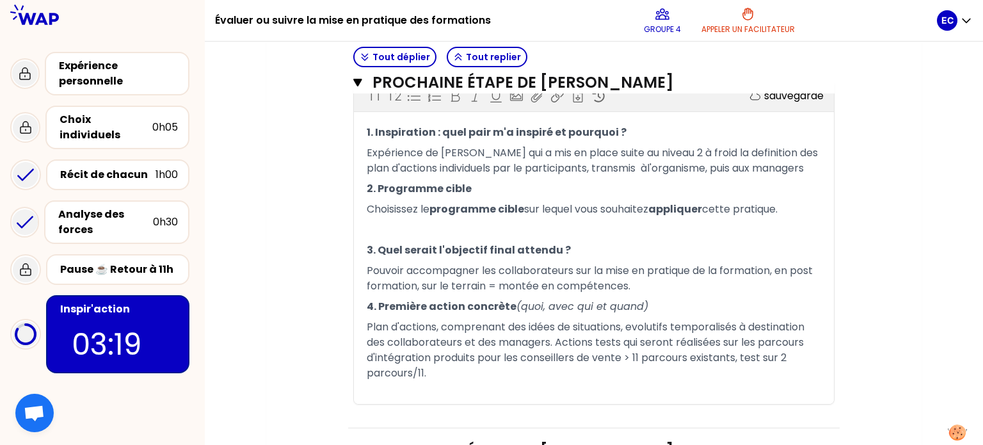
click at [779, 151] on span "Expérience de Pauline qui a mis en place suite au niveau 2 à froid la definitio…" at bounding box center [594, 160] width 454 height 30
click at [504, 168] on span "Expérience de Pauline qui a mis en place suite au niveau 2 à froid la definitio…" at bounding box center [591, 160] width 448 height 30
click at [635, 166] on span "Expérience de Pauline qui a mis en place suite au niveau 2 à froid la definitio…" at bounding box center [591, 160] width 448 height 30
click at [621, 170] on span "Expérience de Pauline qui a mis en place suite au niveau 2 à froid la definitio…" at bounding box center [592, 160] width 450 height 30
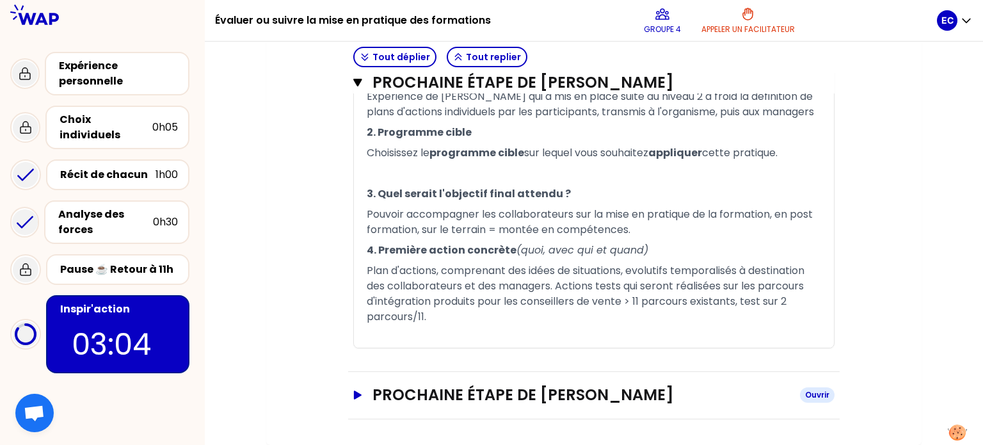
click at [357, 391] on icon "button" at bounding box center [357, 394] width 10 height 9
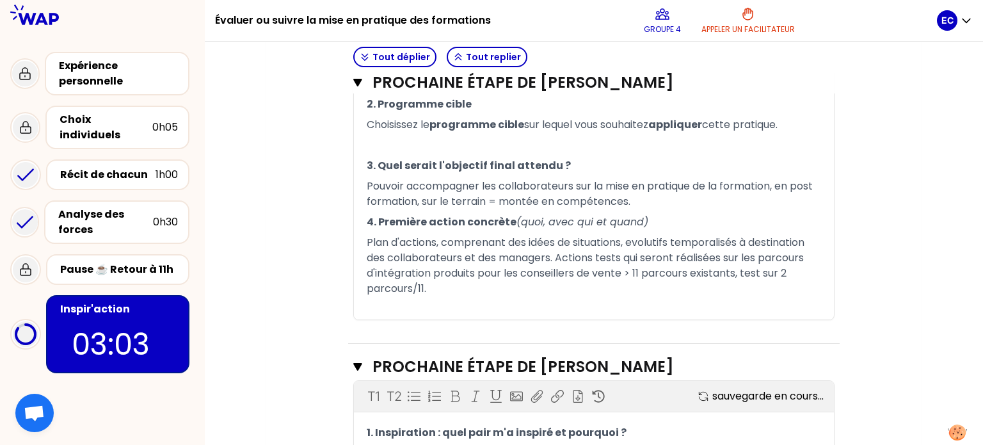
scroll to position [774, 0]
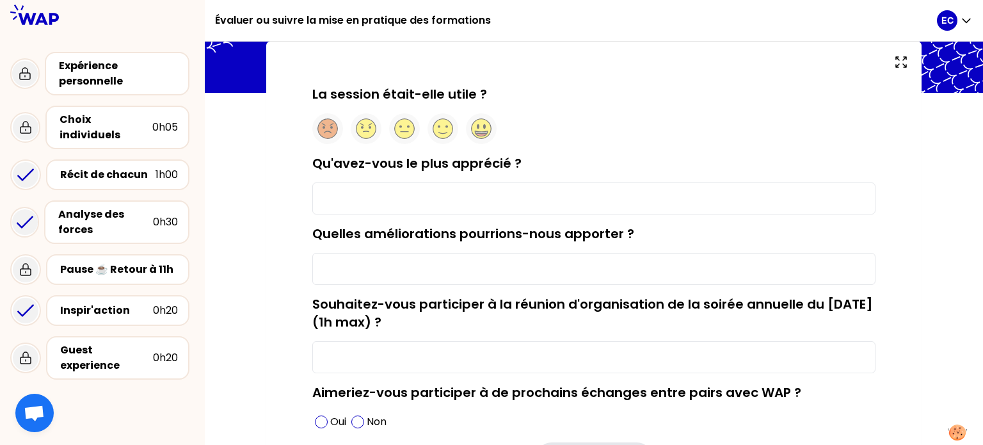
scroll to position [76, 0]
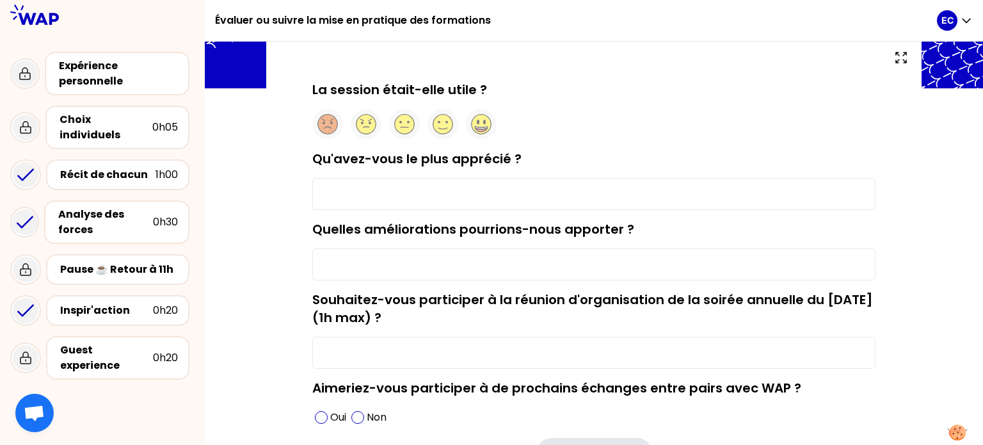
click at [345, 191] on input "Qu'avez-vous le plus apprécié ?" at bounding box center [593, 194] width 563 height 32
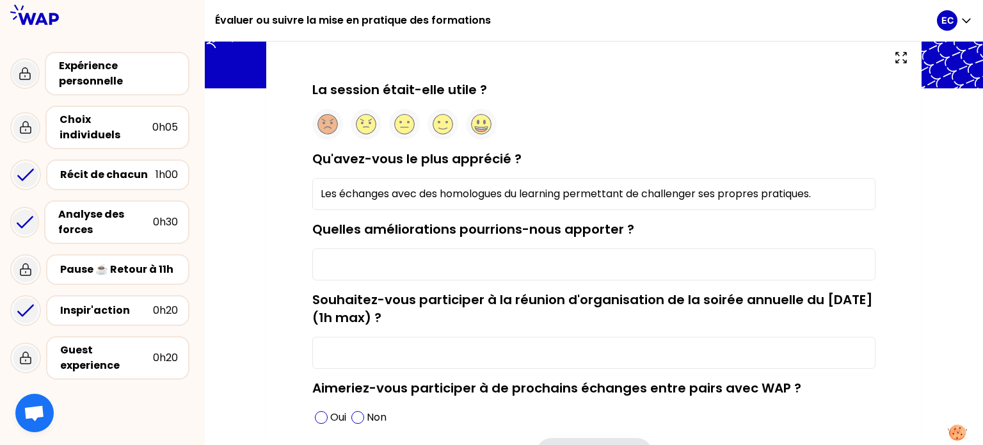
type input "Les échanges avec des homologues du learning permettant de challenger ses propr…"
click at [555, 257] on input "Quelles améliorations pourrions-nous apporter ?" at bounding box center [593, 264] width 563 height 32
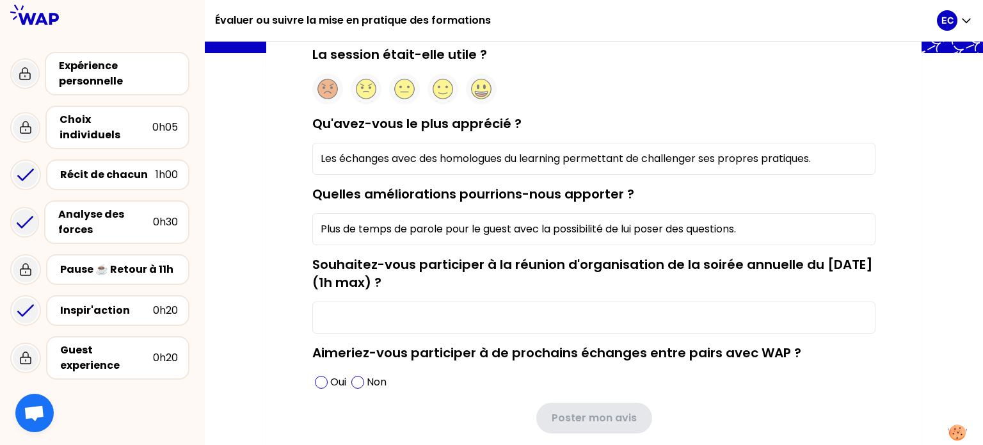
scroll to position [140, 0]
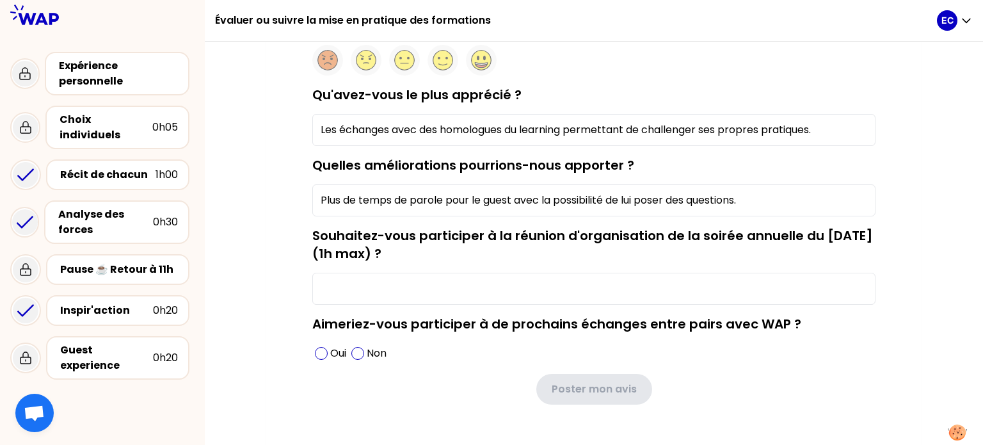
type input "Plus de temps de parole pour le guest avec la possibilité de lui poser des ques…"
click at [475, 299] on input "Souhaitez-vous participer à la réunion d'organisation de la soirée annuelle du …" at bounding box center [593, 289] width 563 height 32
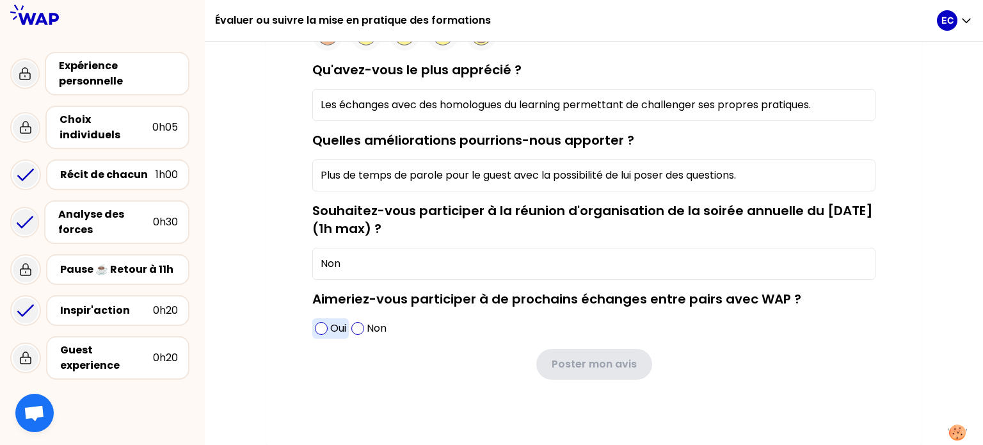
type input "Non"
click at [317, 329] on span at bounding box center [321, 328] width 13 height 13
click at [368, 324] on p "Non" at bounding box center [377, 327] width 20 height 15
click at [324, 325] on span at bounding box center [321, 328] width 13 height 13
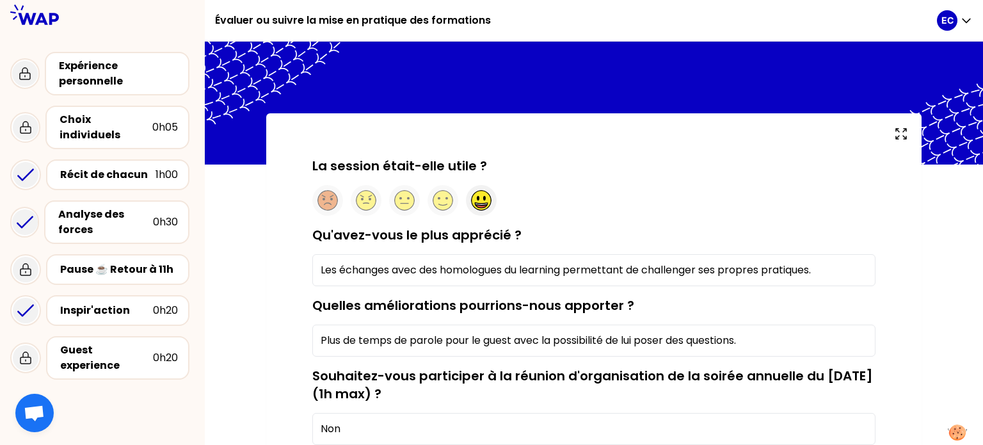
click at [470, 202] on div at bounding box center [481, 200] width 31 height 31
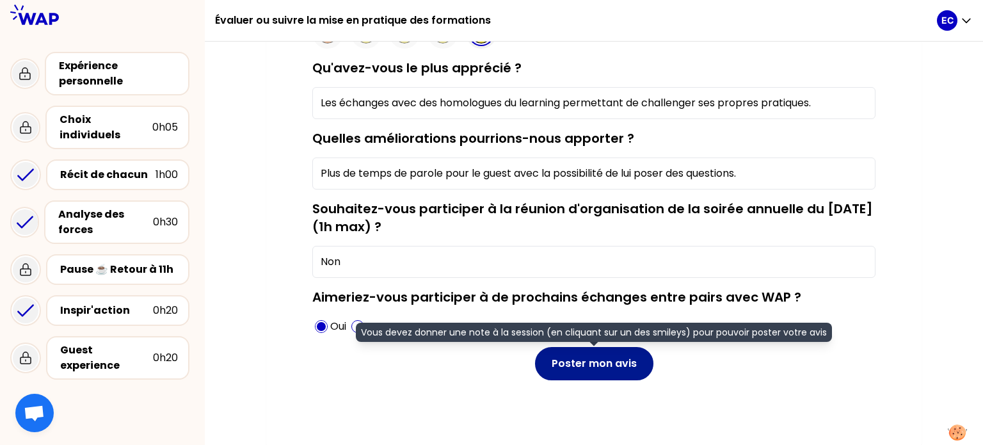
click at [599, 363] on button "Poster mon avis" at bounding box center [594, 363] width 118 height 33
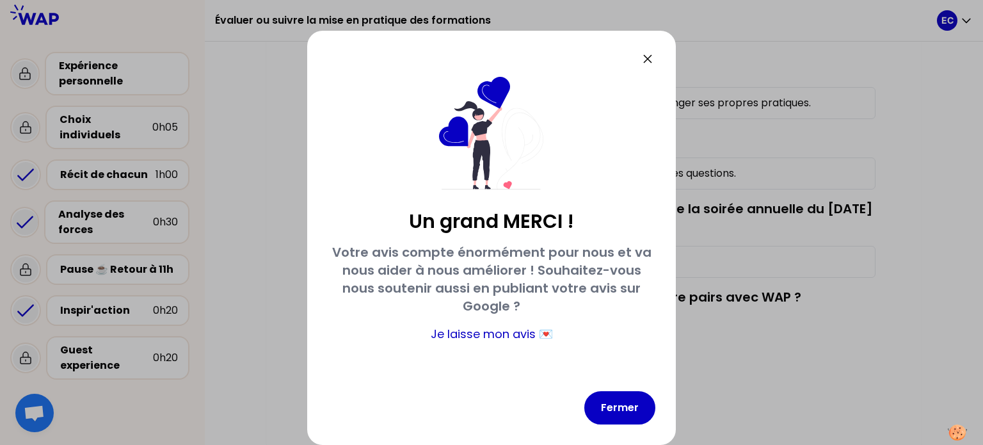
scroll to position [8, 0]
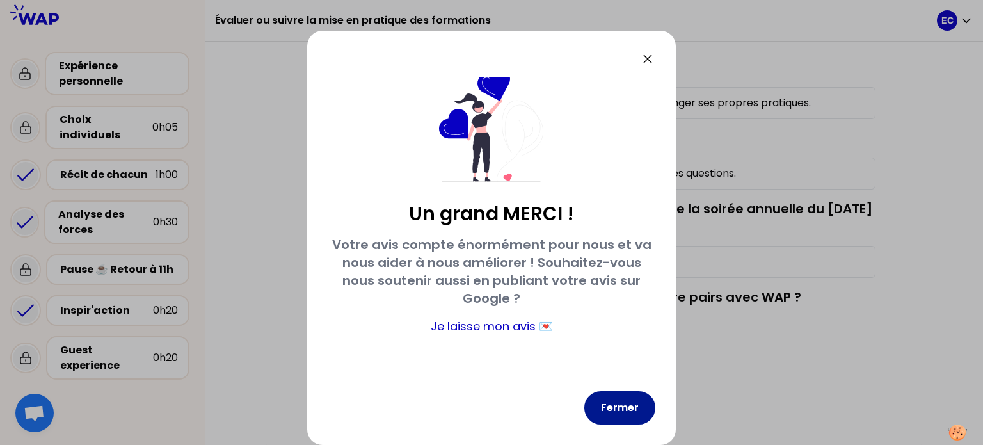
click at [624, 409] on button "Fermer" at bounding box center [619, 407] width 71 height 33
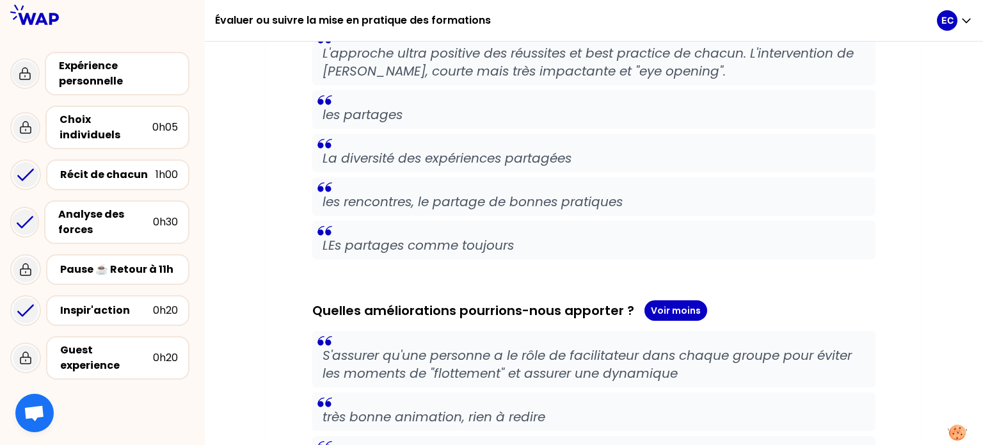
scroll to position [589, 0]
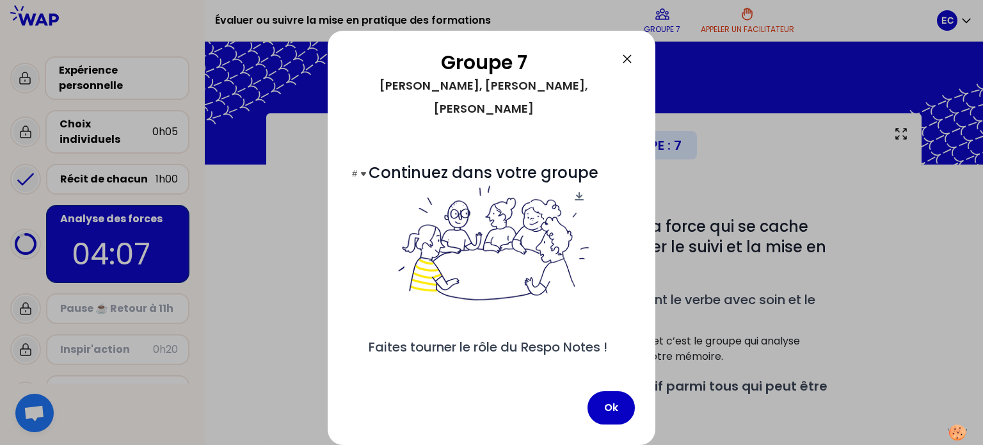
scroll to position [26, 0]
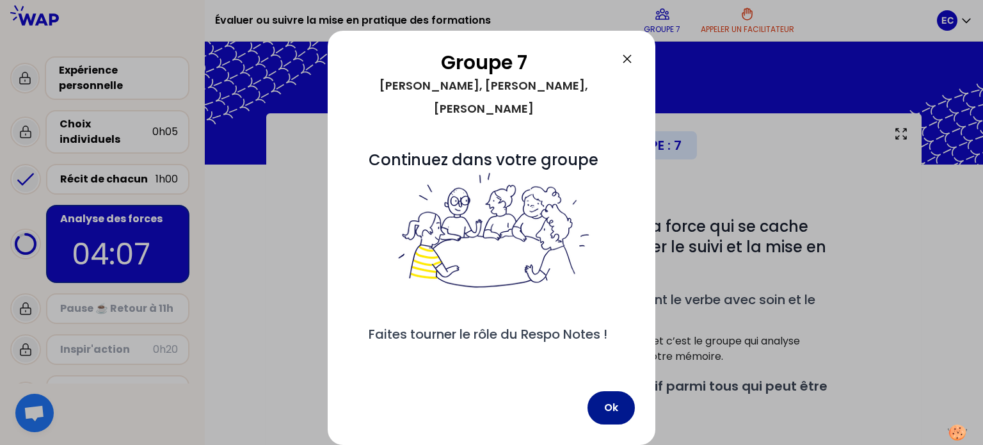
click at [599, 400] on button "Ok" at bounding box center [610, 407] width 47 height 33
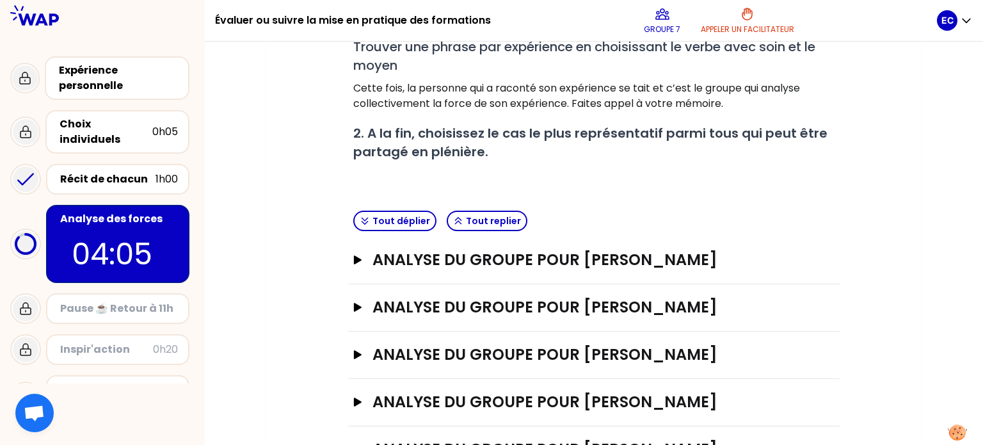
scroll to position [303, 0]
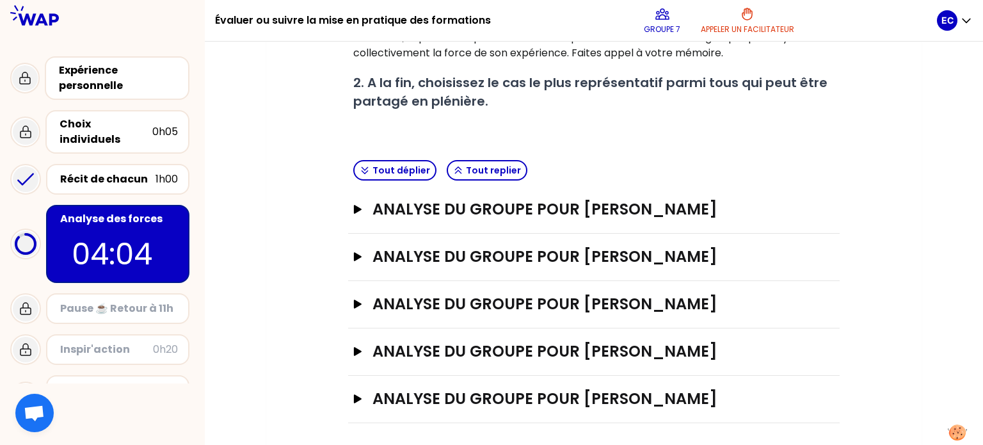
click at [356, 328] on div "analyse du groupe pour [PERSON_NAME]" at bounding box center [593, 351] width 491 height 47
click at [355, 347] on icon "button" at bounding box center [358, 351] width 8 height 9
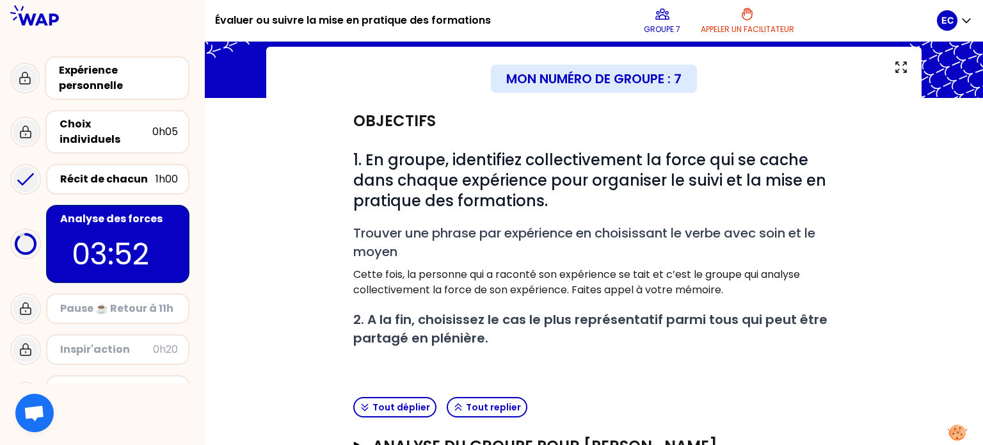
scroll to position [0, 0]
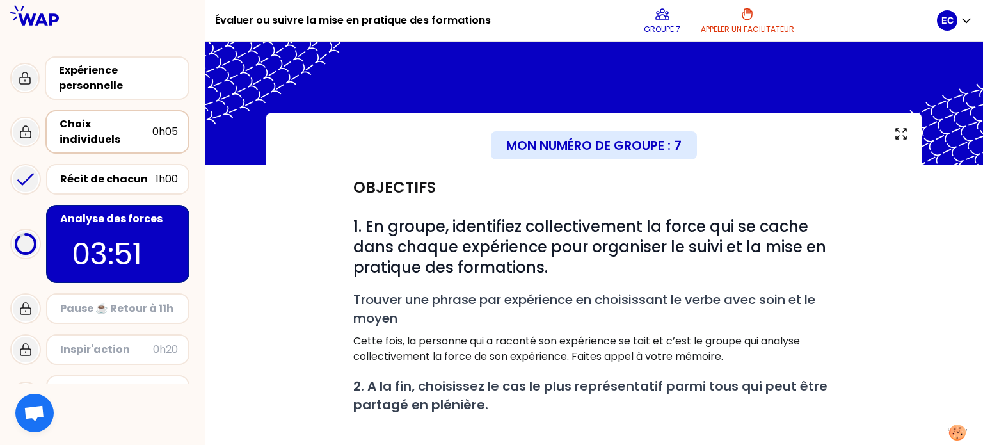
drag, startPoint x: 105, startPoint y: 106, endPoint x: 102, endPoint y: 129, distance: 23.2
click at [102, 129] on div "Choix individuels 0h05" at bounding box center [102, 132] width 184 height 54
click at [102, 129] on div "Choix individuels" at bounding box center [105, 131] width 93 height 31
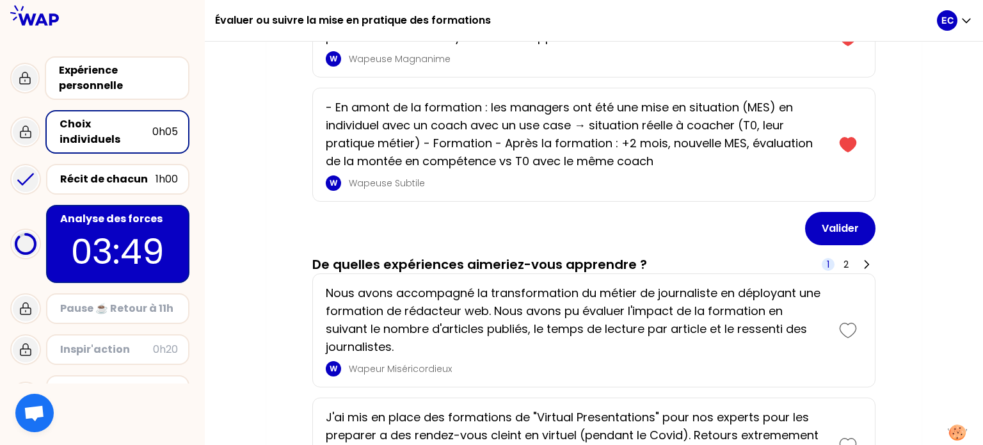
scroll to position [301, 0]
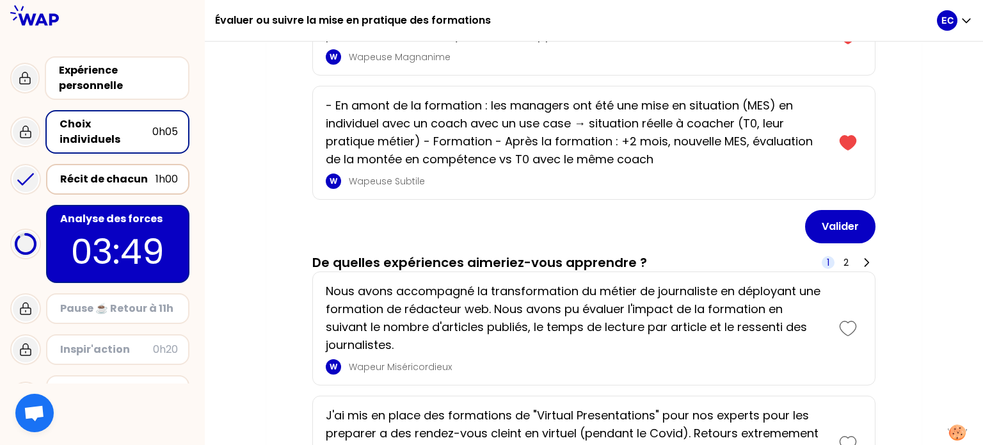
click at [89, 170] on div "Récit de chacun 1h00" at bounding box center [118, 179] width 120 height 18
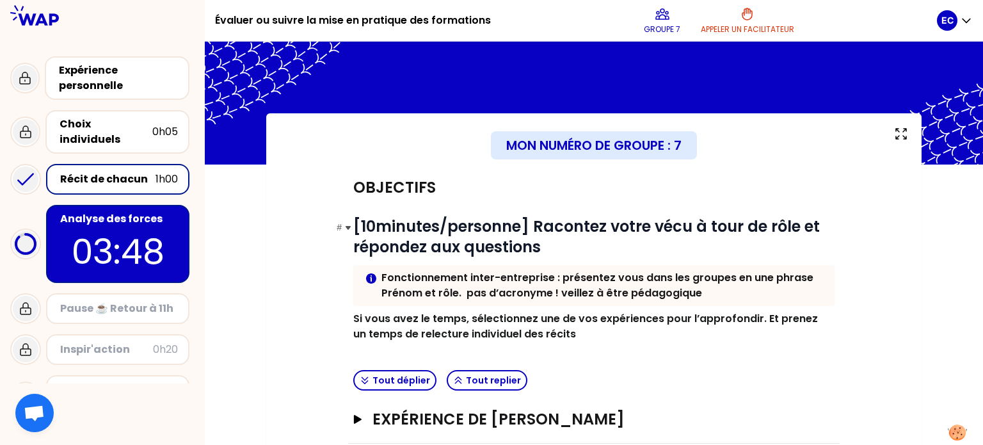
scroll to position [211, 0]
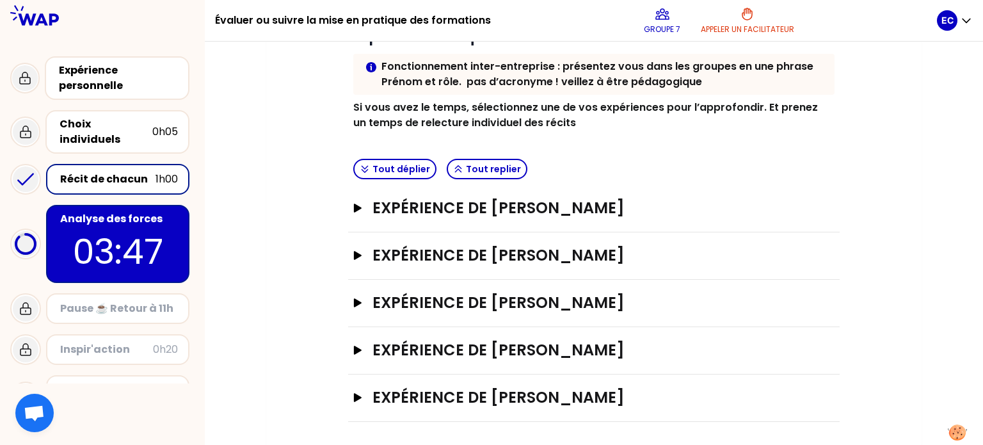
click at [351, 358] on div "Expérience de [PERSON_NAME]" at bounding box center [593, 350] width 491 height 47
click at [351, 347] on div "Expérience de [PERSON_NAME]" at bounding box center [593, 350] width 491 height 47
click at [361, 345] on icon "button" at bounding box center [357, 349] width 10 height 9
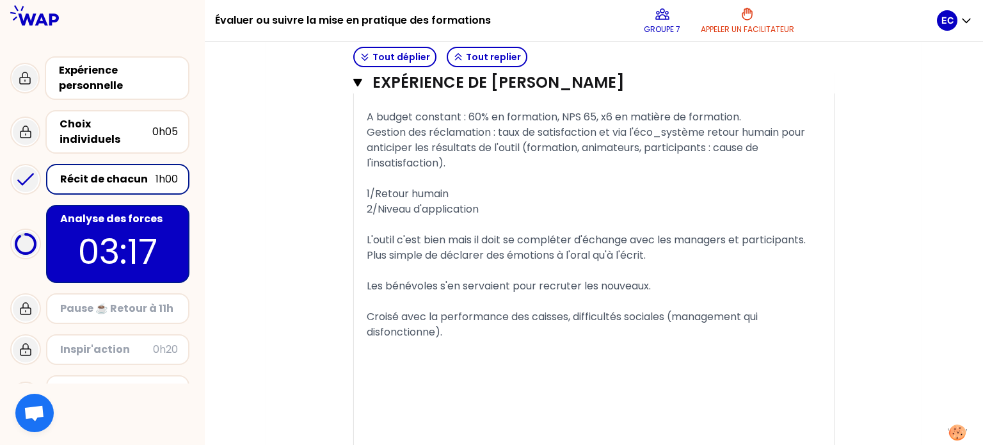
scroll to position [1245, 0]
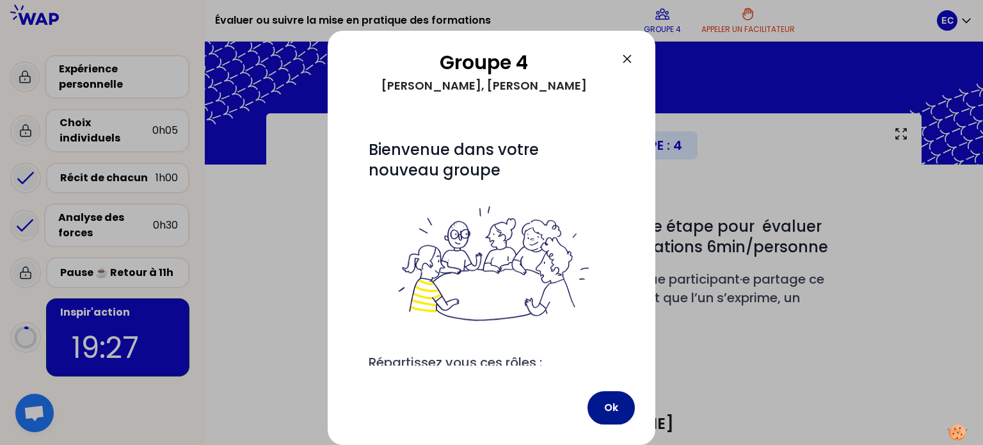
click at [604, 406] on button "Ok" at bounding box center [610, 407] width 47 height 33
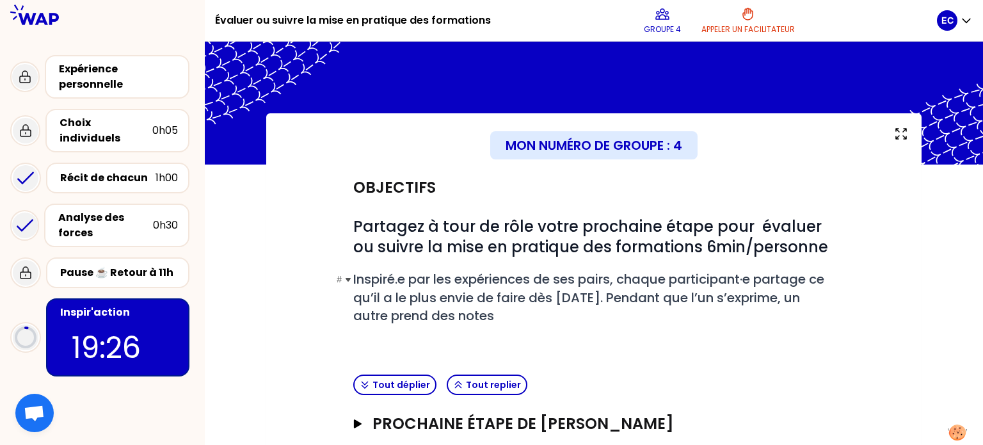
scroll to position [121, 0]
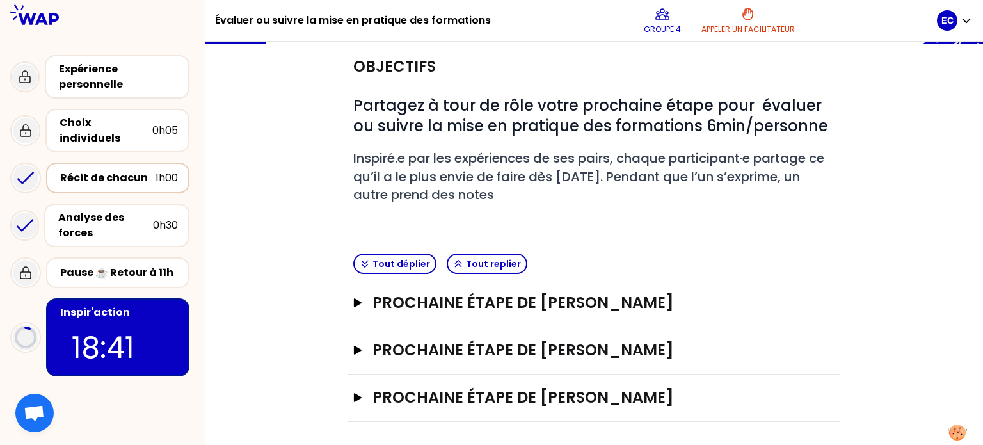
click at [132, 170] on div "Récit de chacun" at bounding box center [107, 177] width 95 height 15
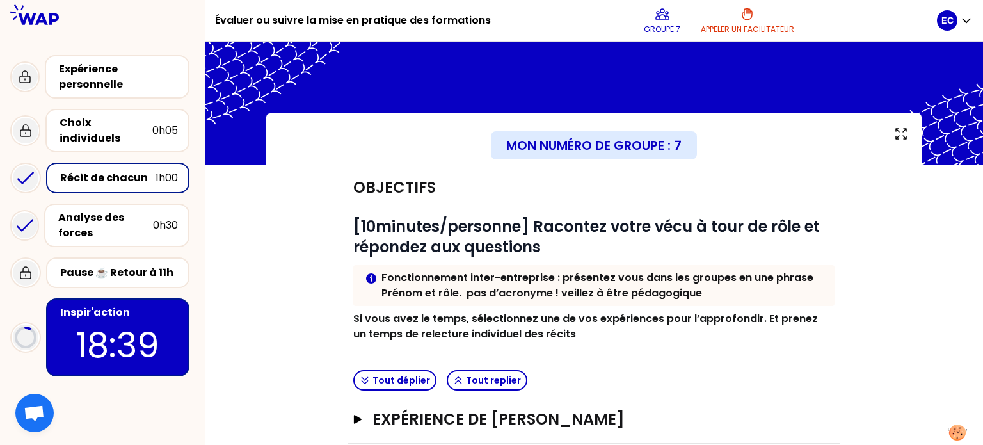
scroll to position [211, 0]
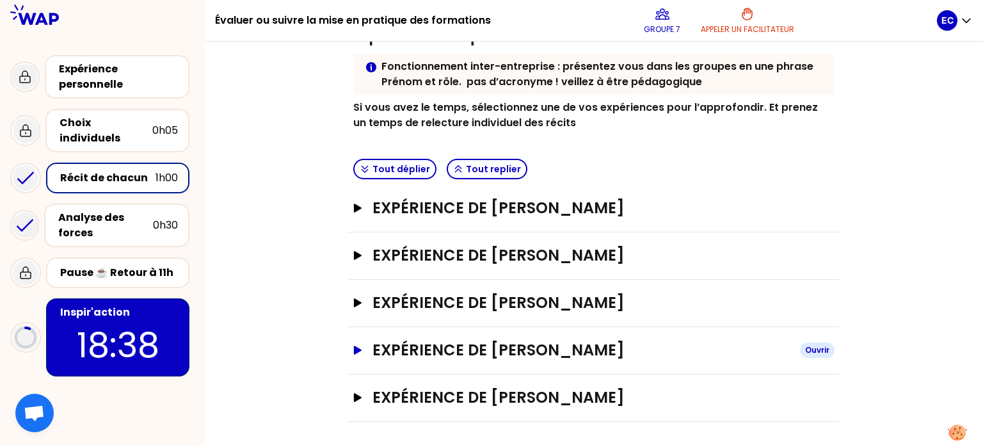
click at [356, 347] on icon "button" at bounding box center [358, 349] width 8 height 9
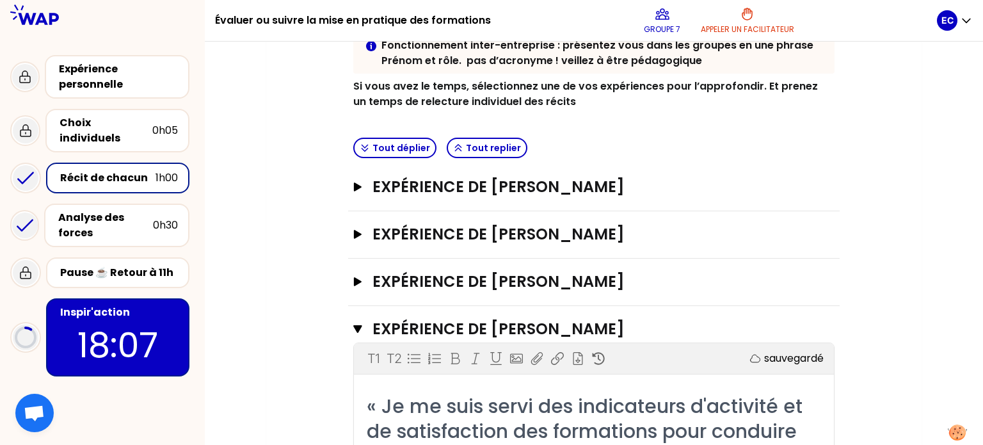
scroll to position [232, 0]
click at [358, 191] on button "Expérience de [PERSON_NAME]" at bounding box center [593, 187] width 481 height 20
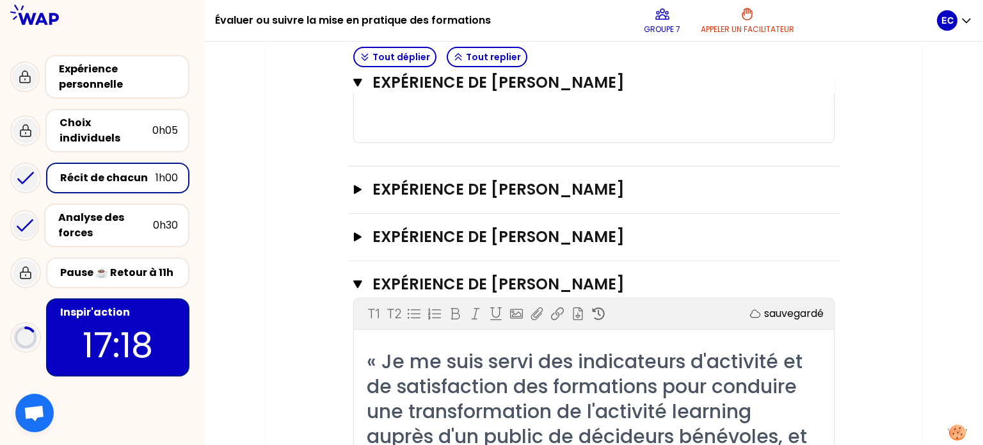
scroll to position [1260, 0]
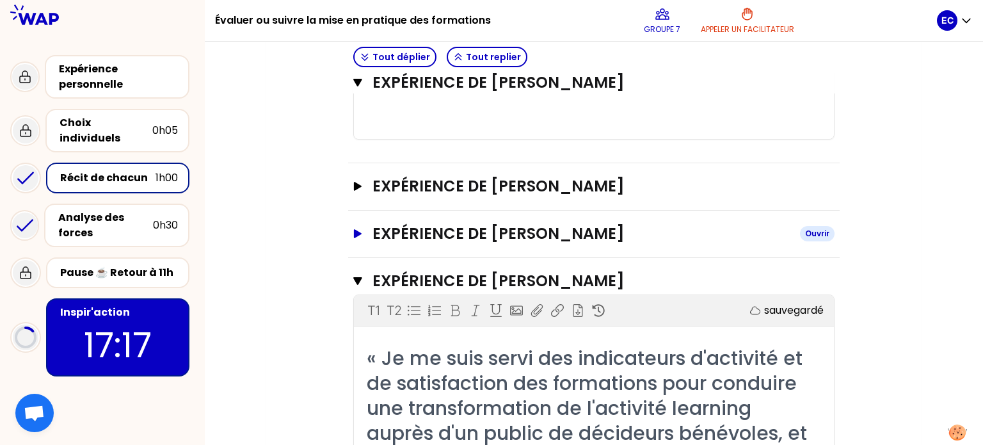
click at [358, 232] on icon "button" at bounding box center [358, 233] width 8 height 9
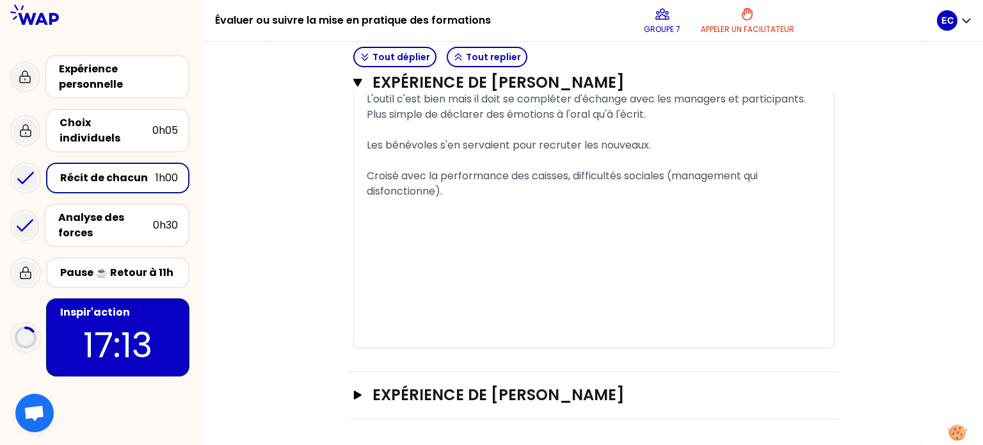
scroll to position [3526, 0]
click at [358, 391] on icon "button" at bounding box center [357, 394] width 10 height 9
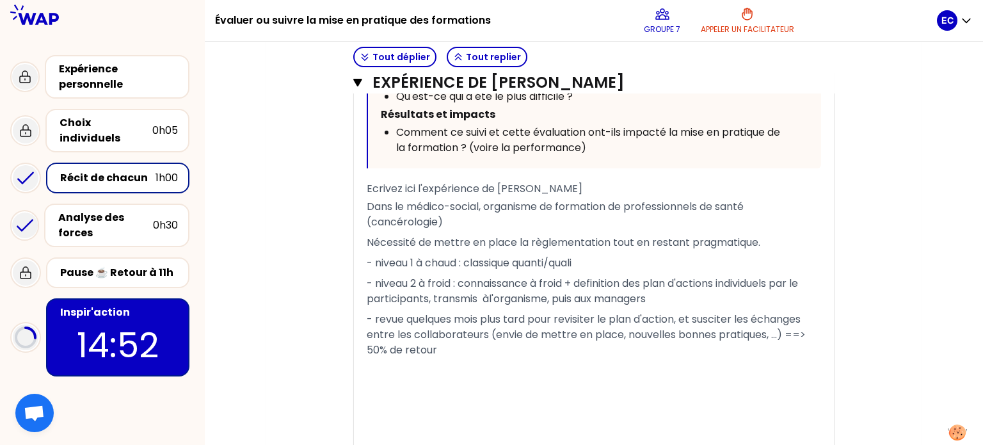
scroll to position [4209, 0]
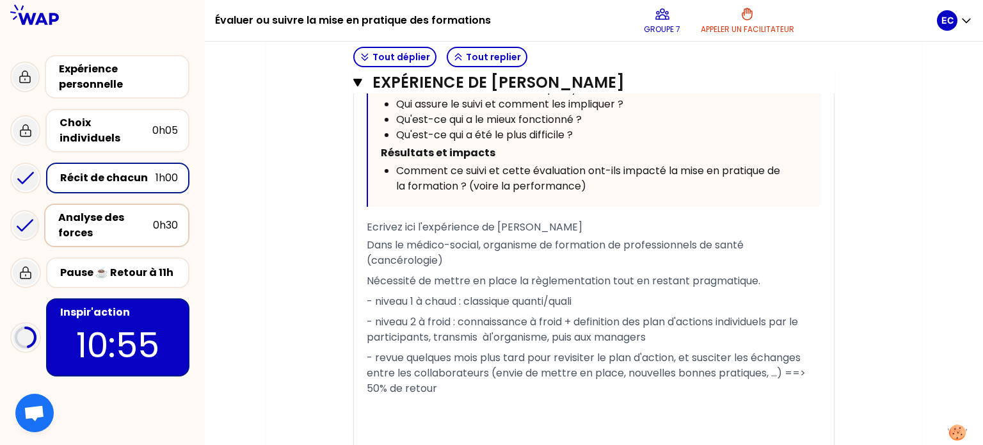
click at [111, 210] on div "Analyse des forces" at bounding box center [105, 225] width 95 height 31
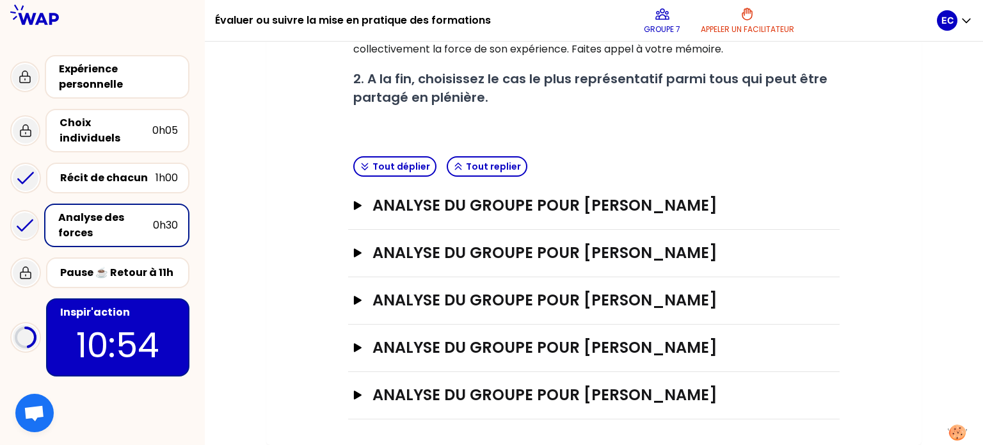
scroll to position [303, 0]
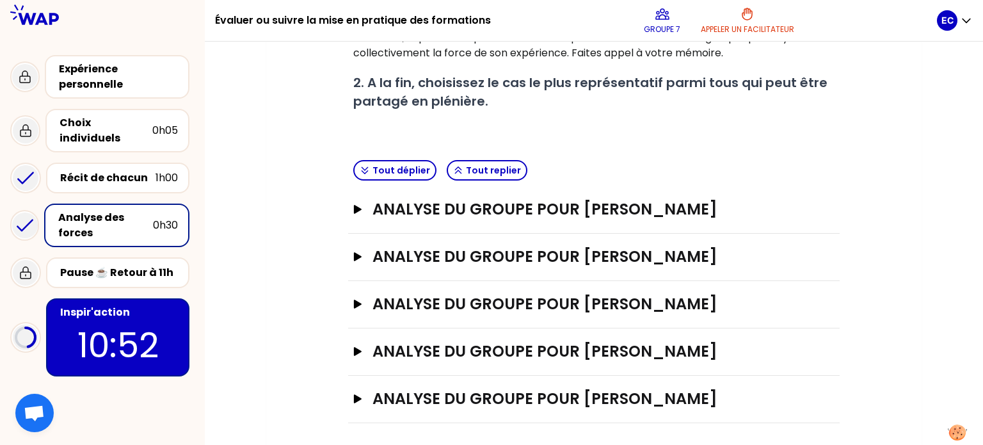
click at [146, 305] on div "Inspir'action" at bounding box center [119, 312] width 118 height 15
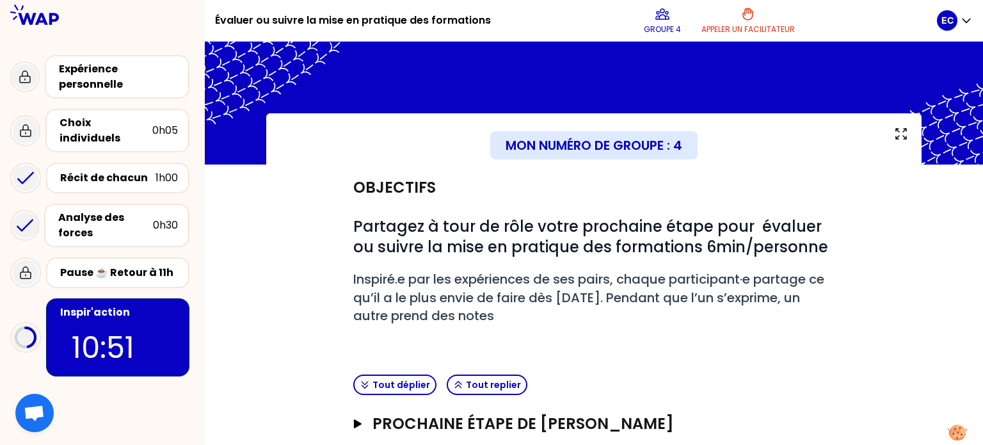
scroll to position [121, 0]
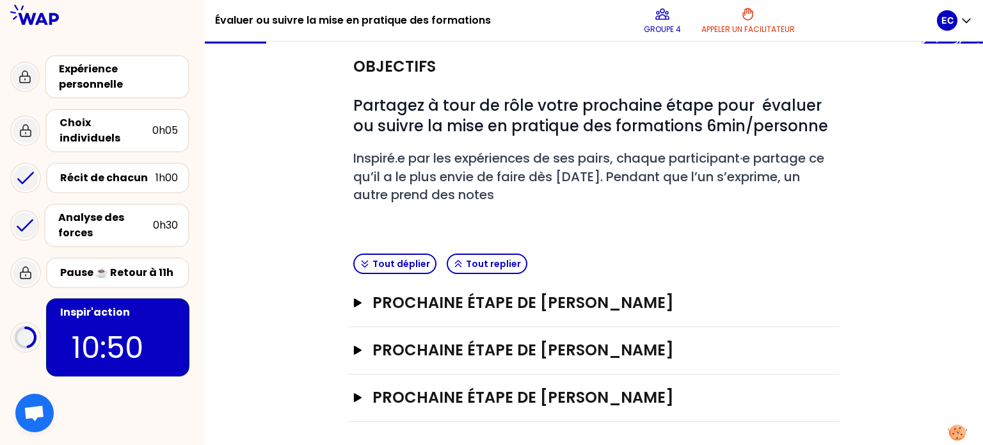
click at [352, 340] on div "Prochaine étape de [PERSON_NAME]" at bounding box center [593, 350] width 491 height 47
click at [358, 346] on icon "button" at bounding box center [358, 349] width 8 height 9
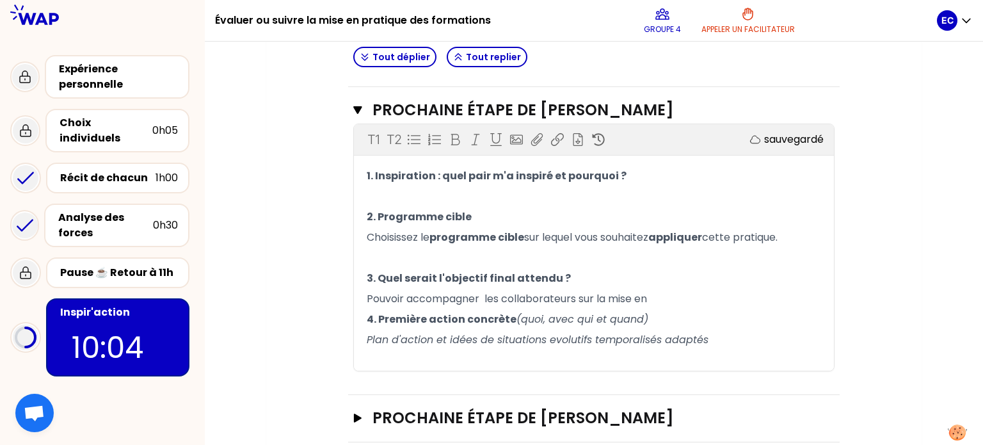
scroll to position [381, 0]
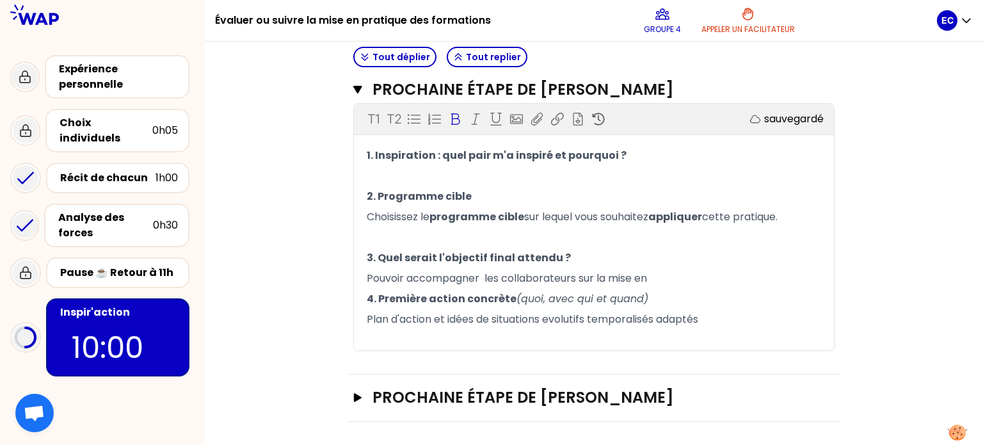
click at [416, 260] on span "3. Quel serait l'objectif final attendu ?" at bounding box center [469, 257] width 204 height 15
click at [663, 276] on p "Pouvoir accompagner les collaborateurs sur la mise en" at bounding box center [594, 278] width 454 height 20
click at [480, 278] on span "Pouvoir accompagner les collaborateurs sur la mise en pratique de" at bounding box center [537, 278] width 341 height 15
click at [729, 273] on p "Pouvoir accompagner les collaborateurs sur la mise en pratique de" at bounding box center [594, 278] width 454 height 20
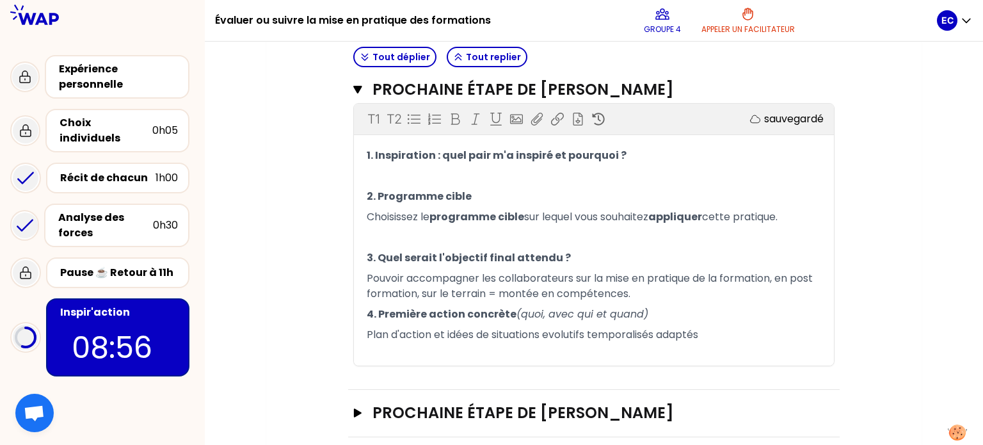
click at [433, 336] on span "Plan d'action et idées de situations evolutifs temporalisés adaptés" at bounding box center [532, 334] width 331 height 15
click at [436, 335] on span "Plan d'actions comprenant des idées de situations evolutifs temporalisés adaptés" at bounding box center [572, 334] width 411 height 15
click at [624, 335] on span "Plan d'actions, comprenant des idées de situations evolutifs temporalisés adapt…" at bounding box center [573, 334] width 413 height 15
click at [757, 335] on span "Plan d'actions, comprenant des idées de situations, evolutifs temporalisés adap…" at bounding box center [574, 334] width 415 height 15
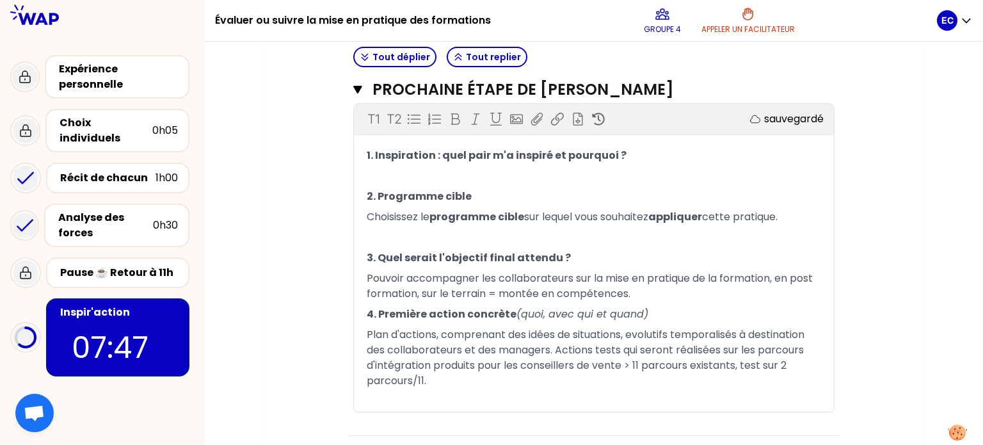
click at [307, 272] on div "Objectifs # Partagez à tour de rôle votre prochaine étape pour évaluer ou suivr…" at bounding box center [594, 133] width 604 height 700
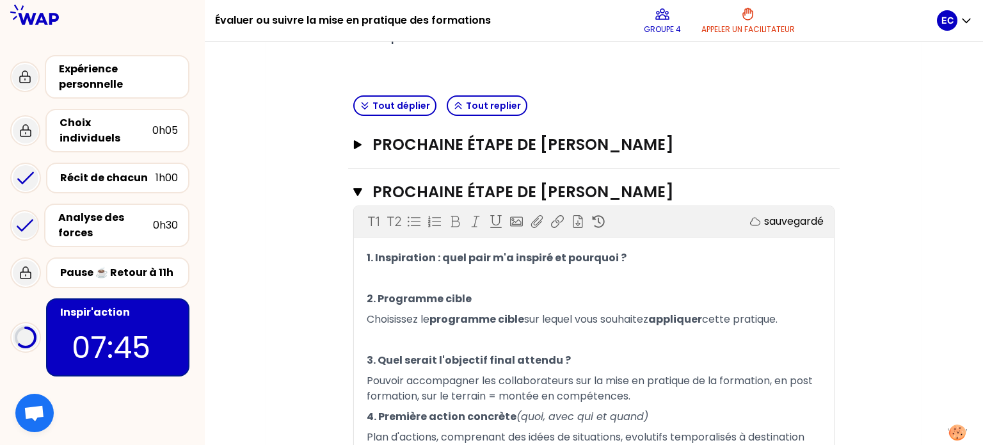
scroll to position [274, 0]
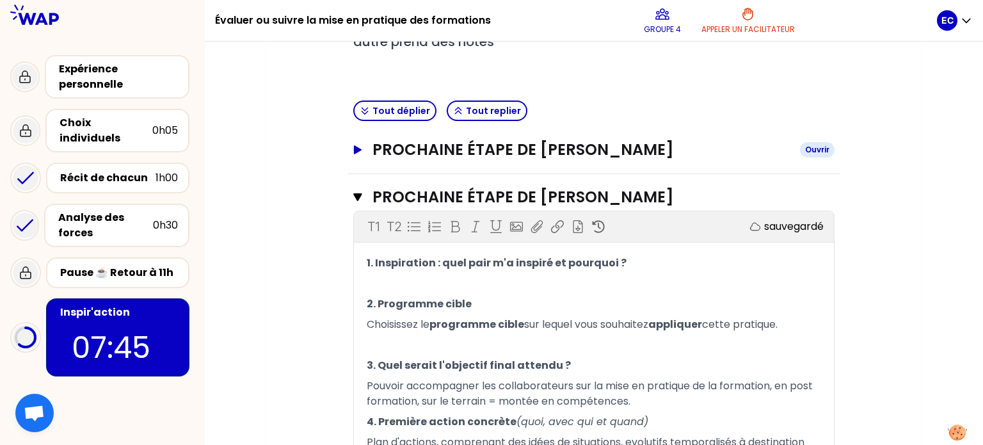
click at [368, 143] on button "Prochaine étape de [PERSON_NAME]" at bounding box center [593, 149] width 481 height 20
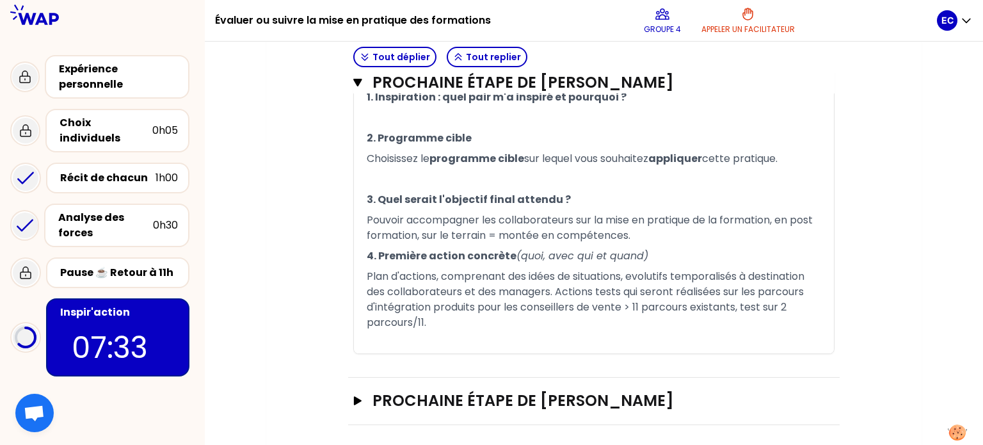
scroll to position [713, 0]
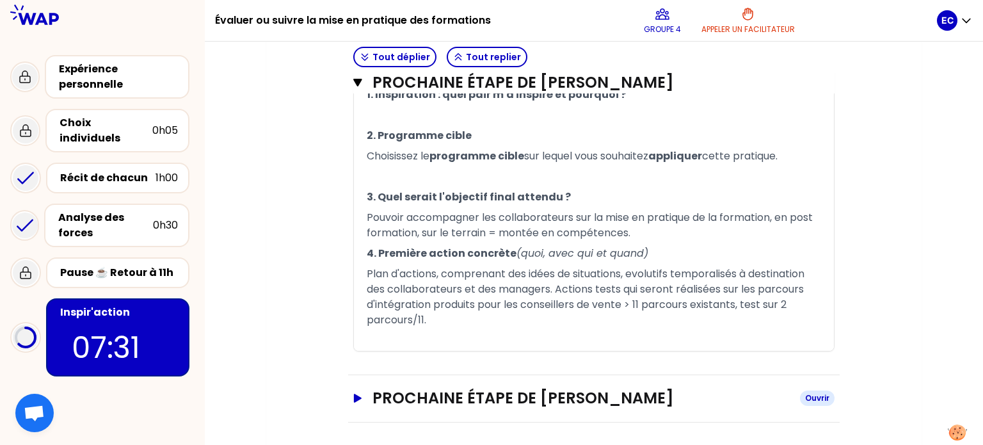
click at [354, 388] on button "Prochaine étape de [PERSON_NAME]" at bounding box center [593, 398] width 481 height 20
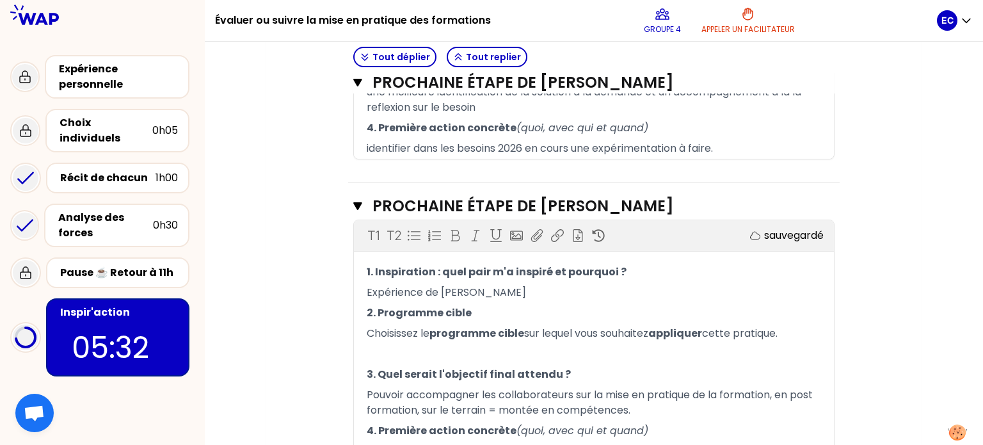
scroll to position [537, 0]
click at [101, 170] on div "Récit de chacun" at bounding box center [107, 177] width 95 height 15
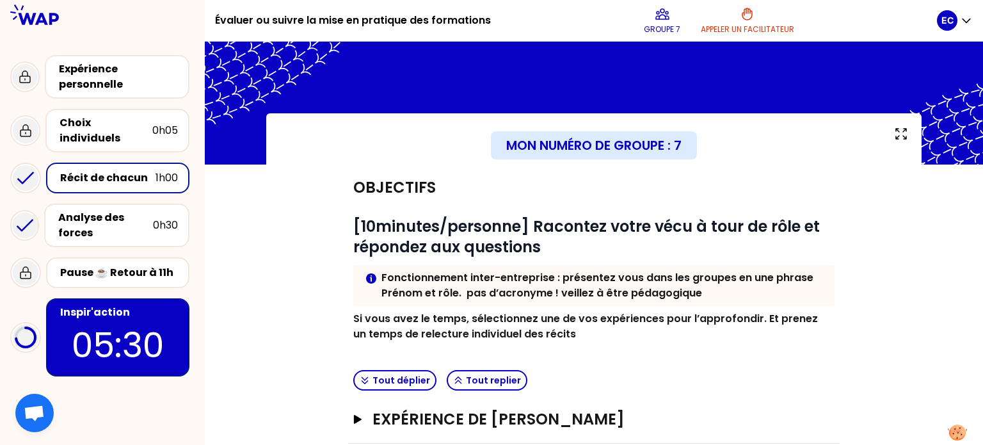
scroll to position [211, 0]
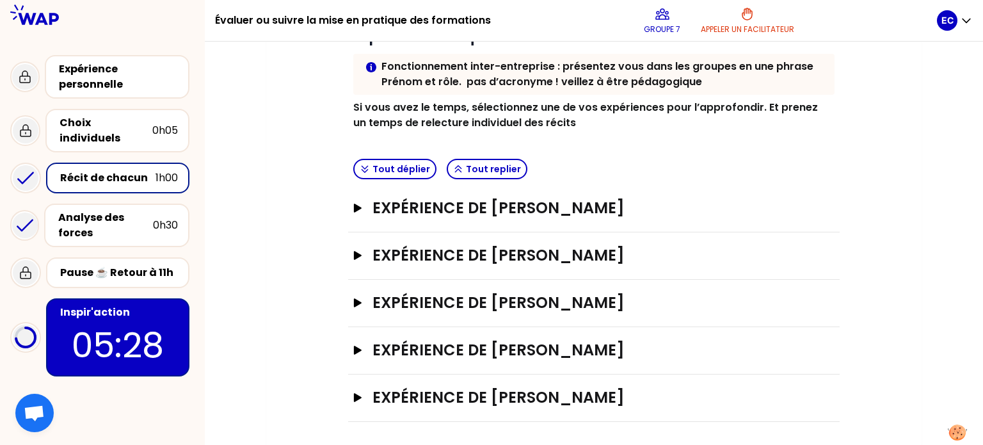
click at [335, 391] on div "Objectifs # [10minutes/personne] Racontez votre vécu à tour de rôle et répondez…" at bounding box center [594, 187] width 604 height 468
click at [359, 397] on icon "button" at bounding box center [357, 397] width 10 height 9
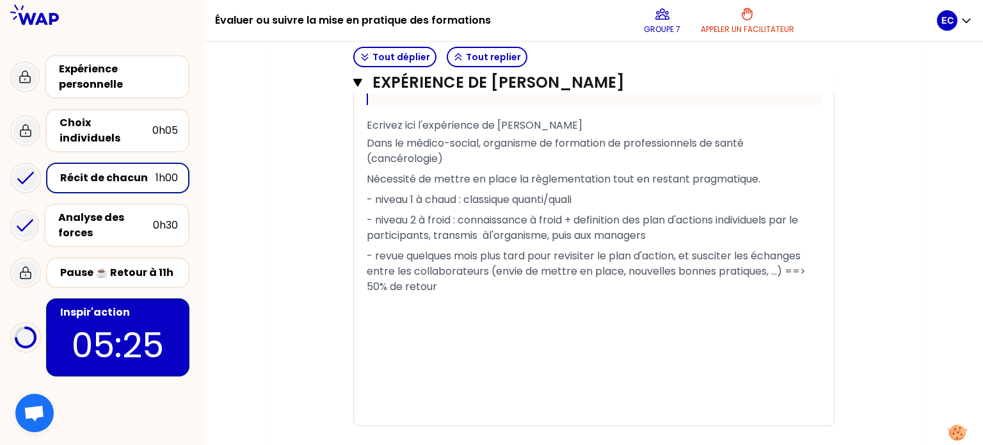
scroll to position [1008, 0]
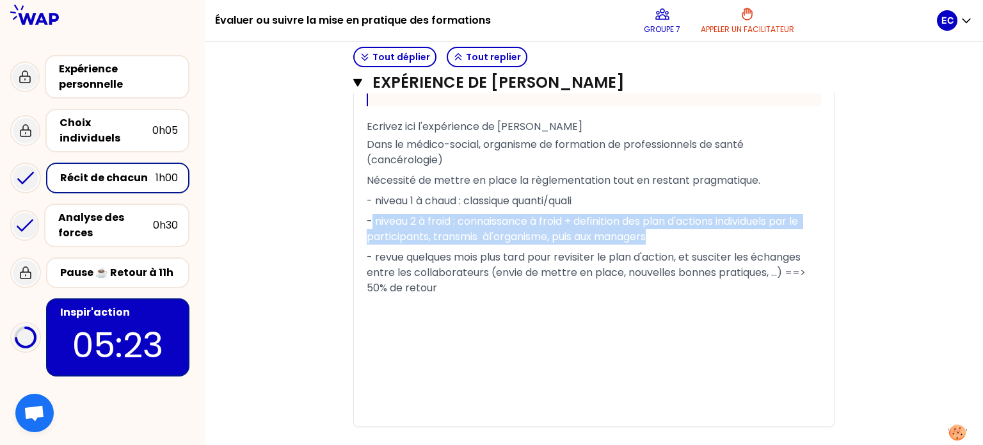
drag, startPoint x: 683, startPoint y: 235, endPoint x: 368, endPoint y: 225, distance: 315.5
click at [368, 225] on p "- niveau 2 à froid : connaissance à froid + definition des plan d'actions indiv…" at bounding box center [594, 229] width 454 height 36
copy span "- niveau 2 à froid : connaissance à froid + definition des plan d'actions indiv…"
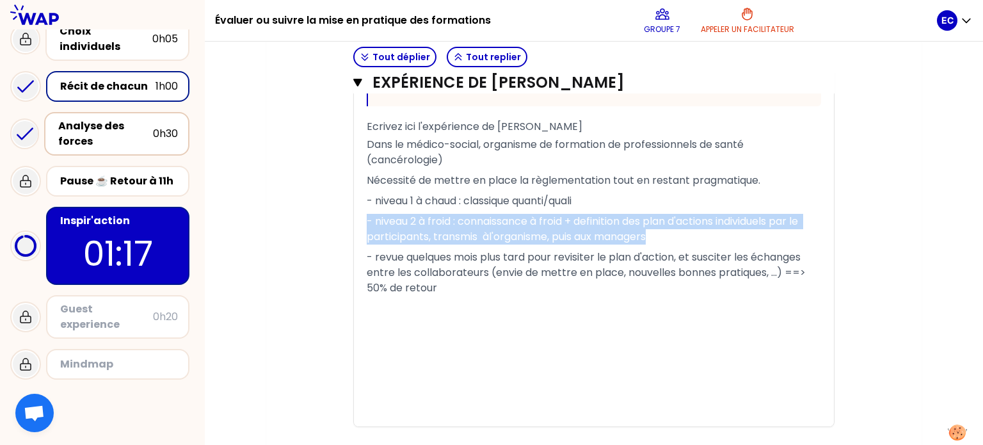
scroll to position [108, 0]
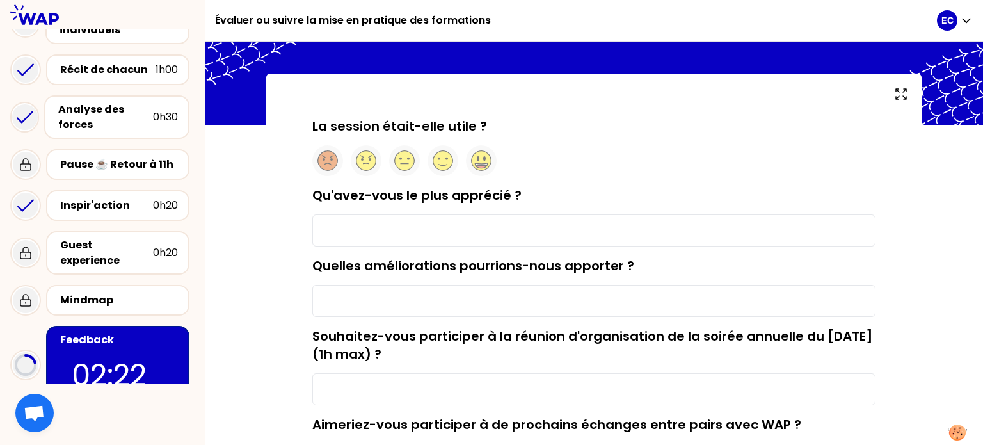
scroll to position [38, 0]
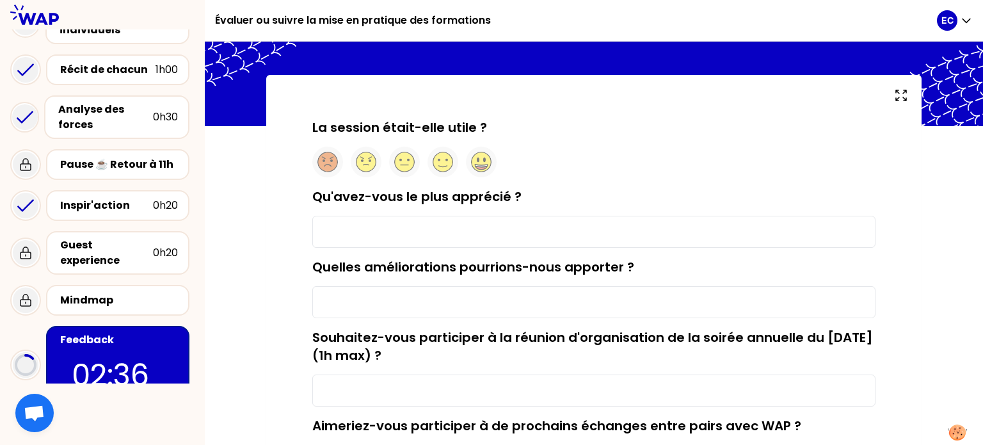
type input "Les échanges avec des homologues du learning permettant de challenger ses propr…"
type input "Plus de temps de parole pour le guest avec la possibilité de lui poser des ques…"
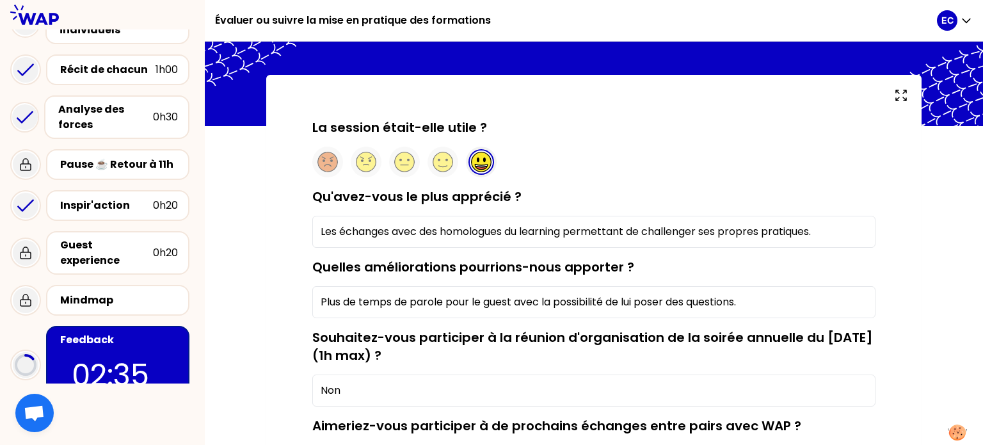
type input "Non"
